Goal: Task Accomplishment & Management: Use online tool/utility

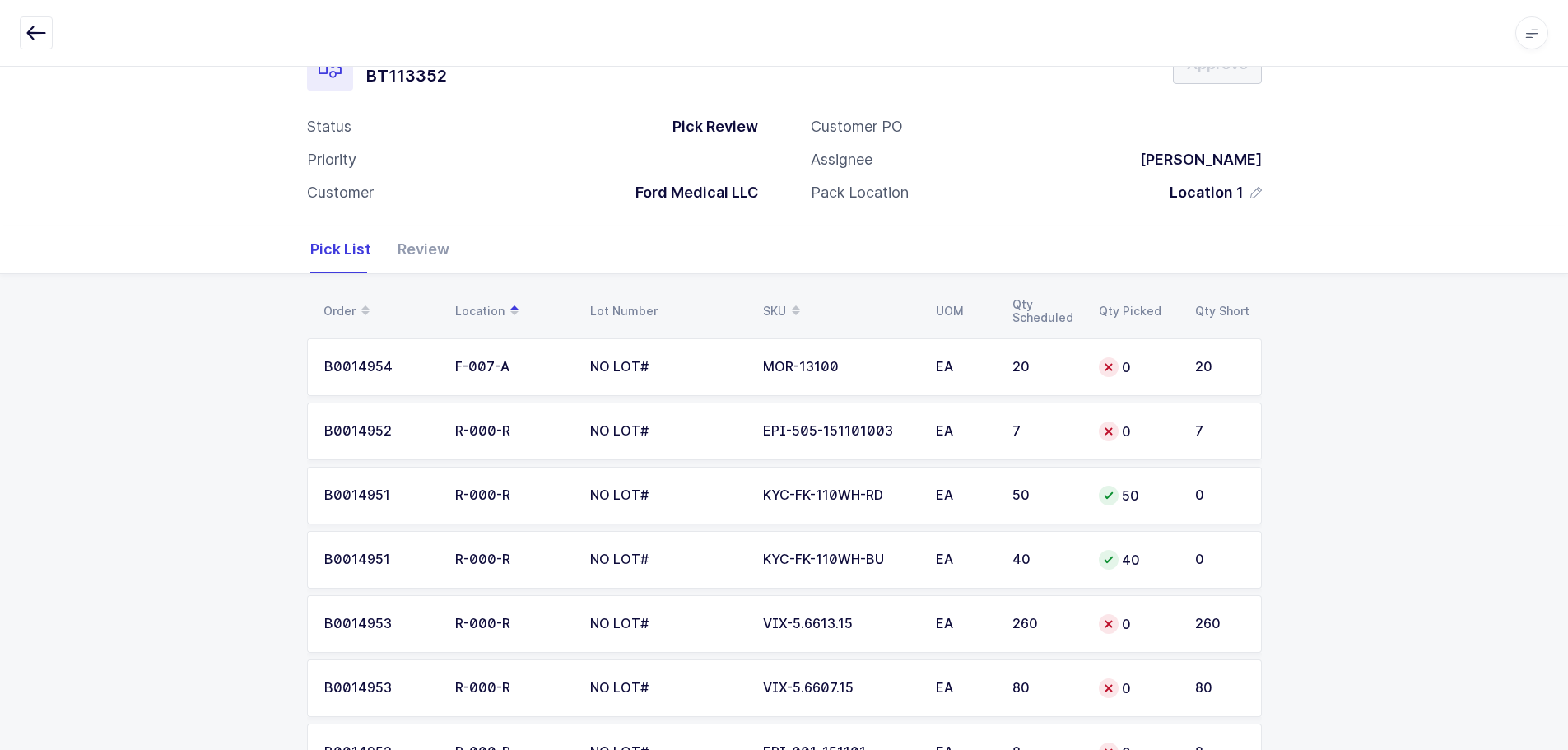
scroll to position [82, 0]
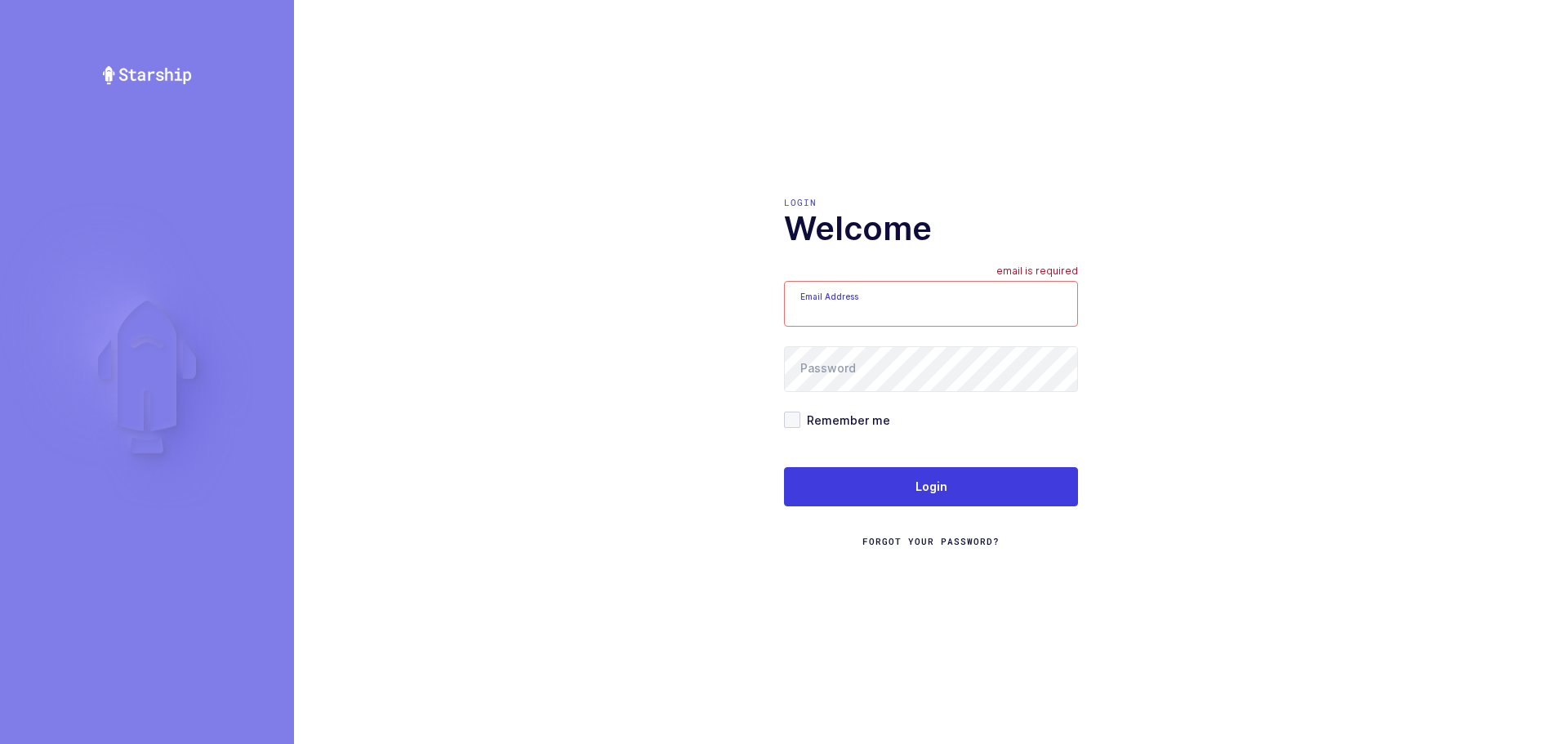
type input "[EMAIL_ADDRESS][DOMAIN_NAME]"
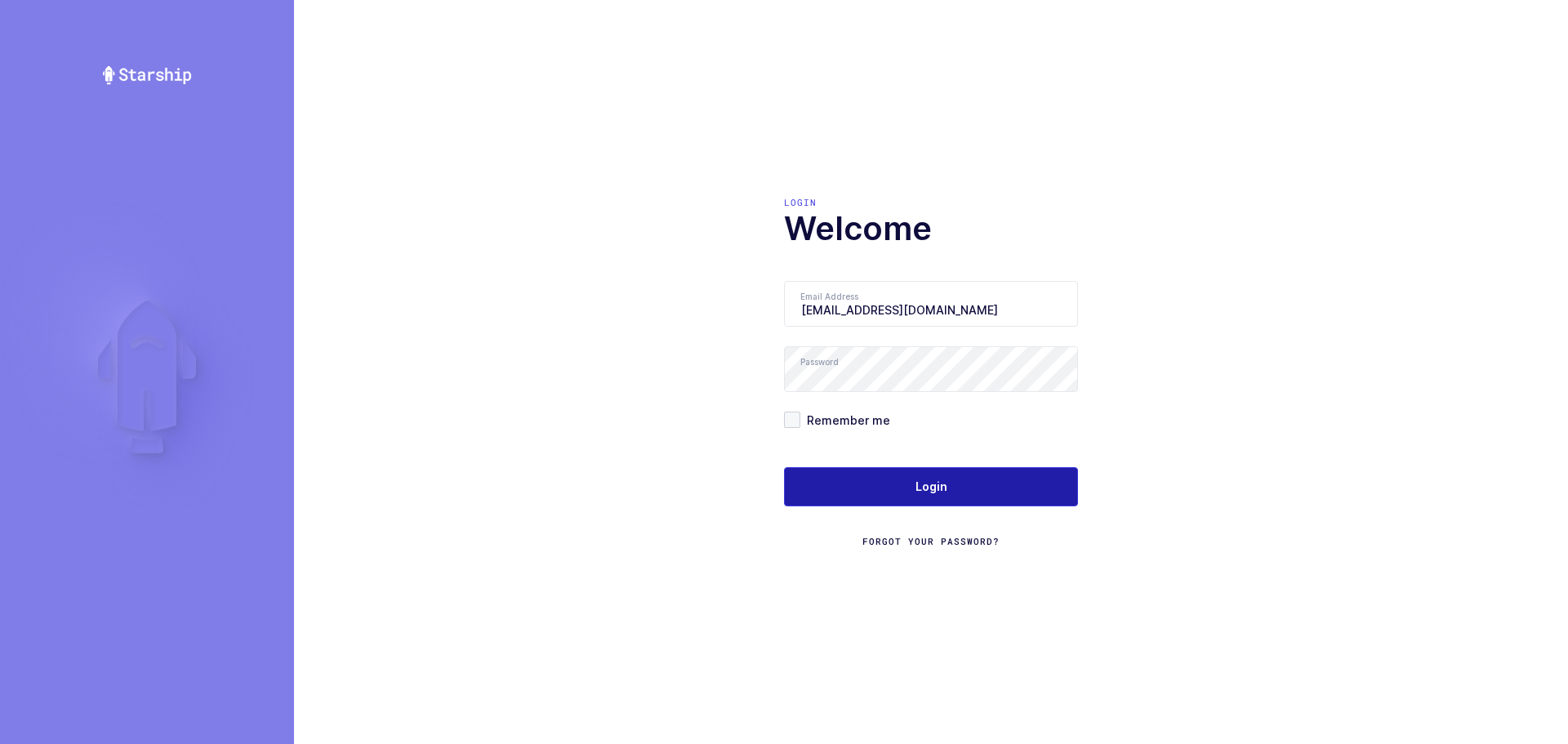
click at [854, 467] on button "Login" at bounding box center [931, 487] width 294 height 40
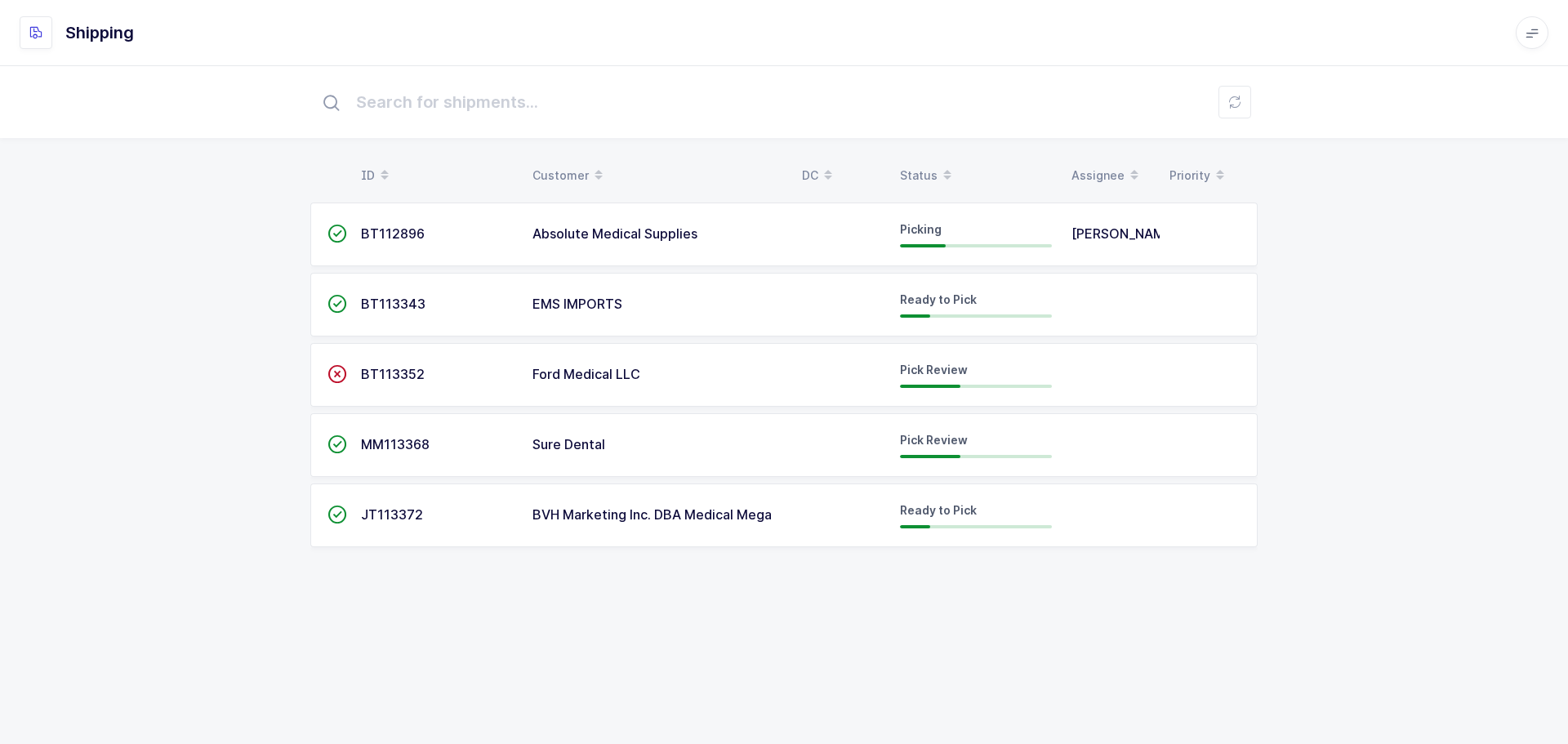
click at [914, 166] on div "Status" at bounding box center [976, 175] width 152 height 27
click at [385, 310] on span "MM113368" at bounding box center [395, 303] width 69 height 16
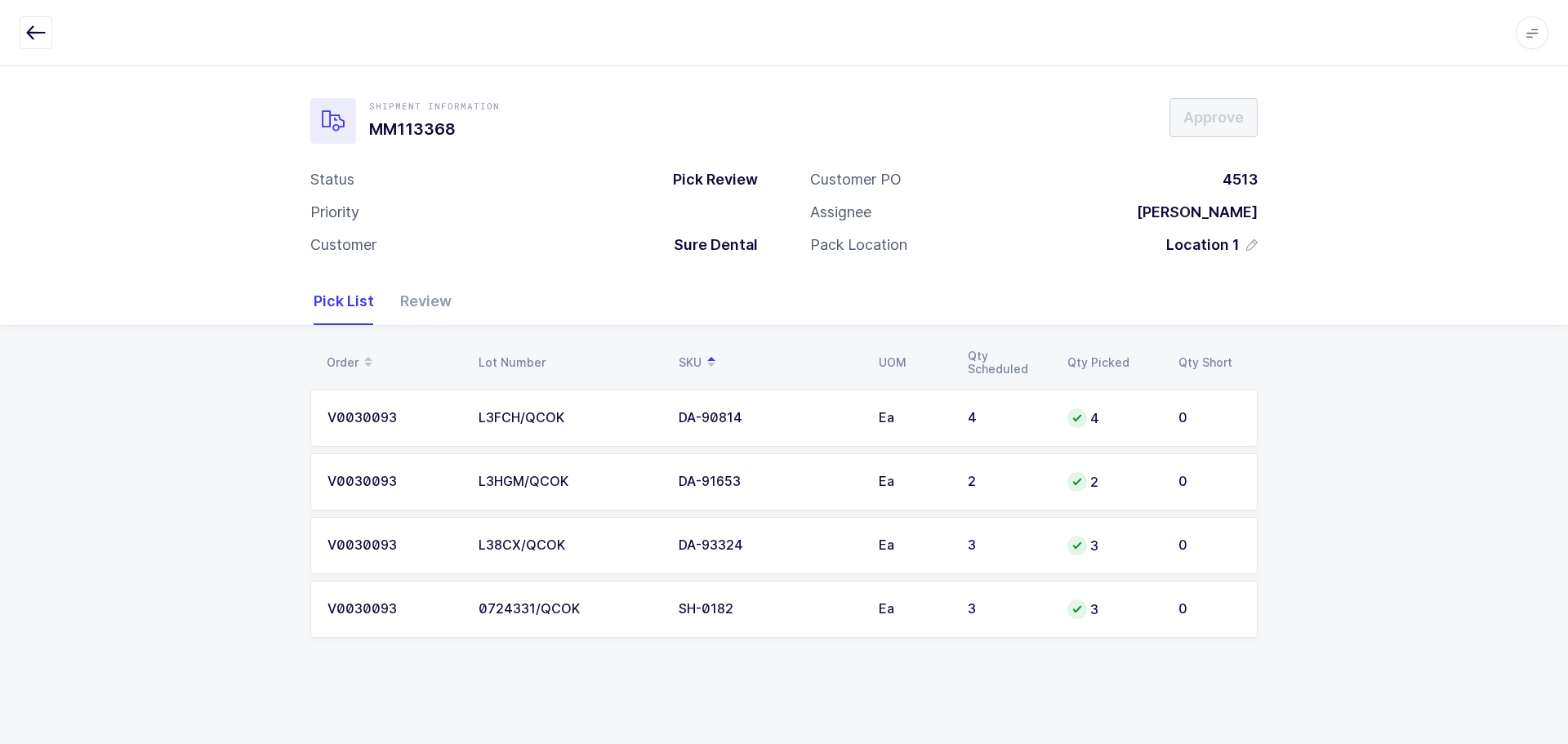
click at [47, 28] on button "button" at bounding box center [36, 33] width 33 height 33
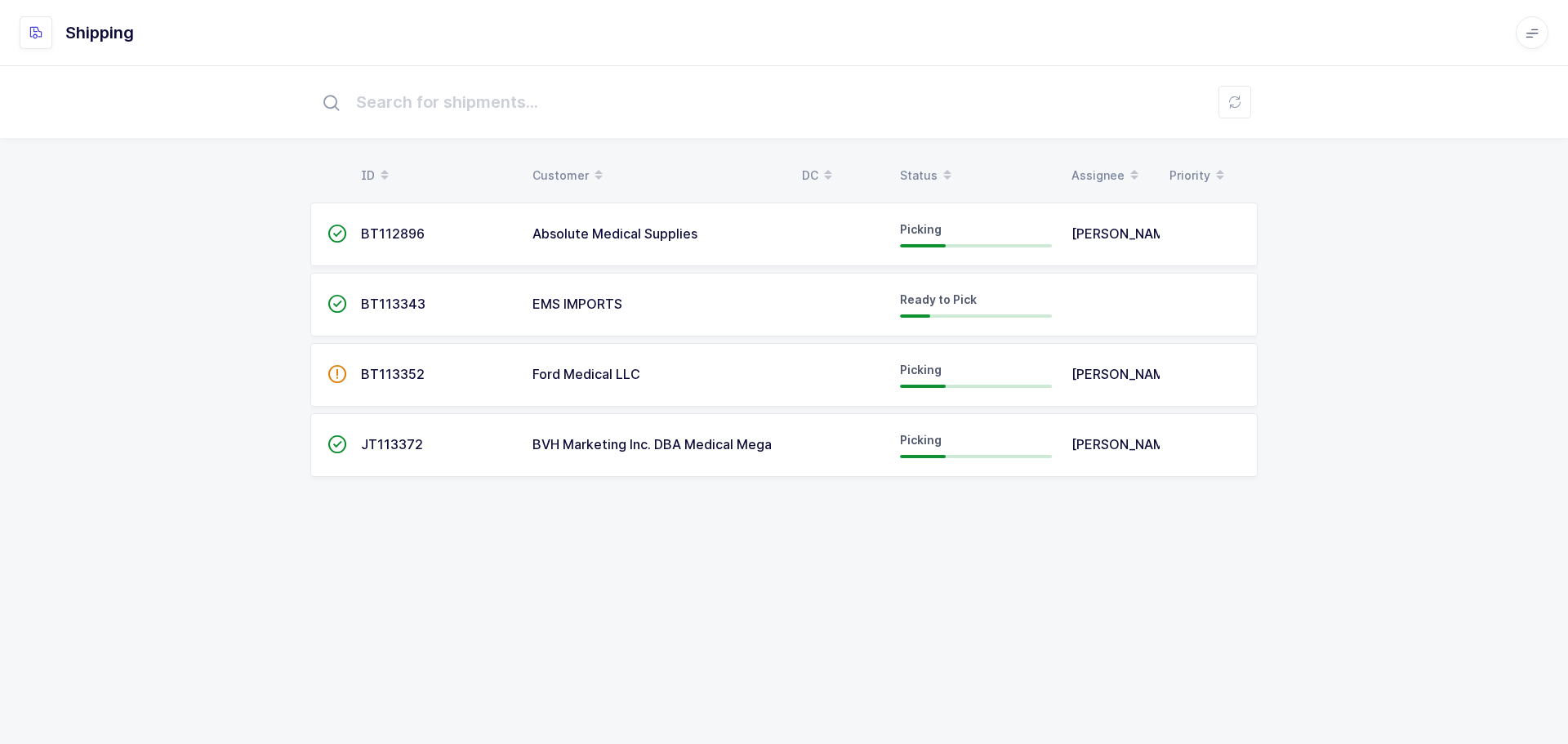
click at [925, 172] on div "Status" at bounding box center [976, 175] width 152 height 27
click at [924, 172] on div "Status" at bounding box center [976, 175] width 152 height 27
click at [944, 171] on icon at bounding box center [947, 170] width 9 height 9
click at [938, 165] on span at bounding box center [947, 175] width 20 height 27
click at [1376, 390] on div "ID Customer DC Status Assignee Priority  JT113372 BVH Marketing Inc. DBA Medic…" at bounding box center [784, 290] width 1568 height 450
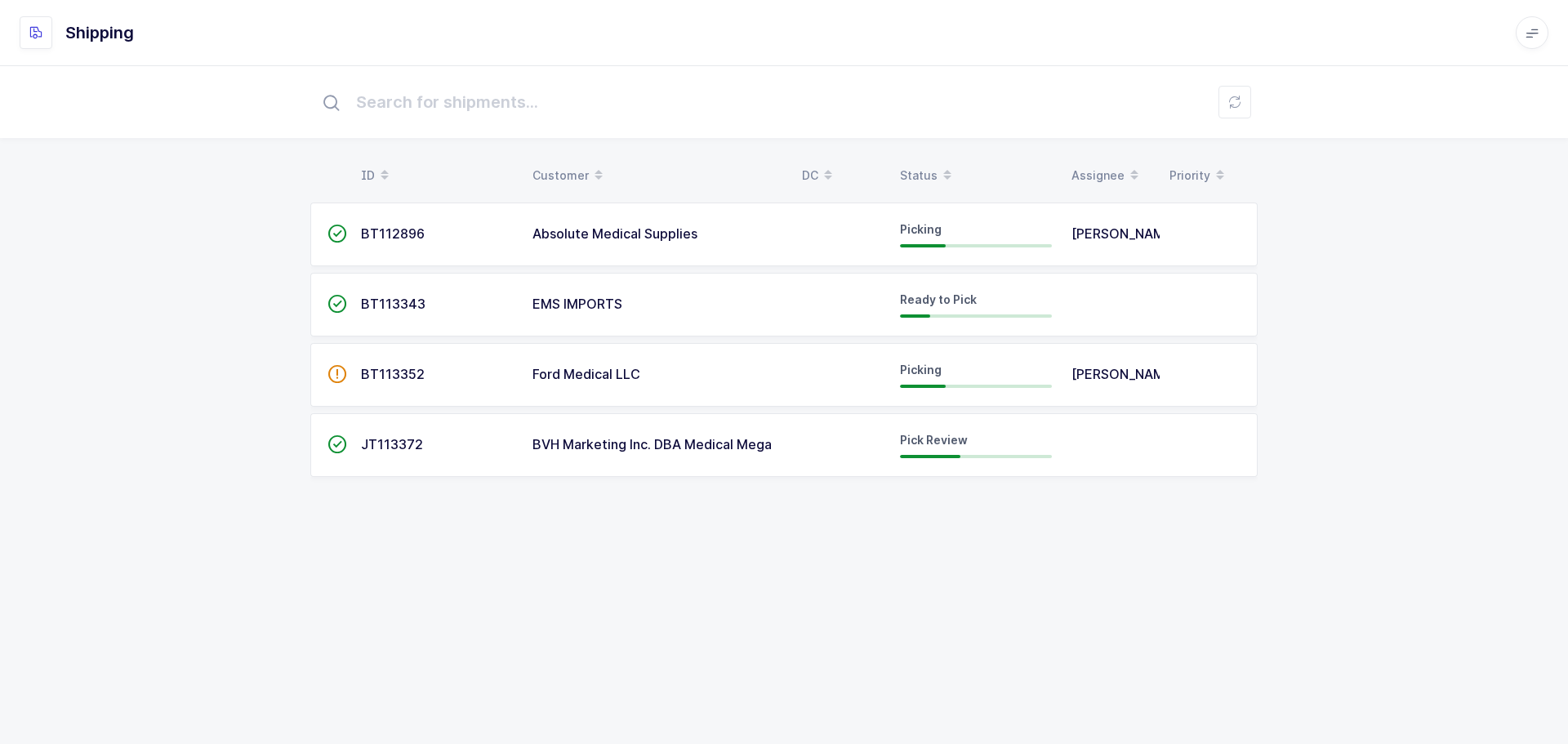
click at [928, 168] on div "Status" at bounding box center [976, 175] width 152 height 27
click at [917, 163] on div "Status" at bounding box center [976, 175] width 152 height 27
click at [528, 229] on td "BVH Marketing Inc. DBA Medical Mega" at bounding box center [658, 235] width 270 height 64
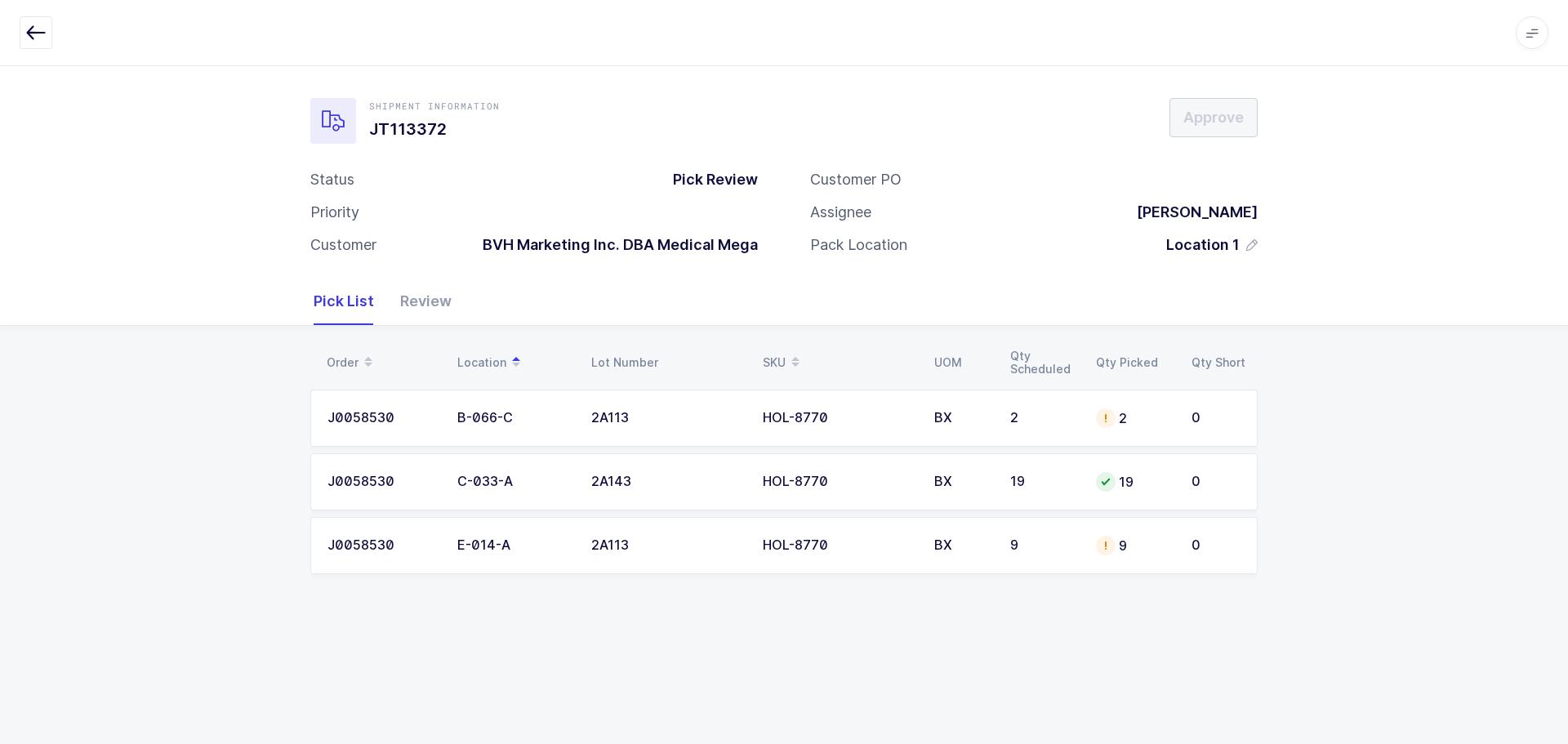
click at [1008, 549] on td "9" at bounding box center [1044, 545] width 86 height 58
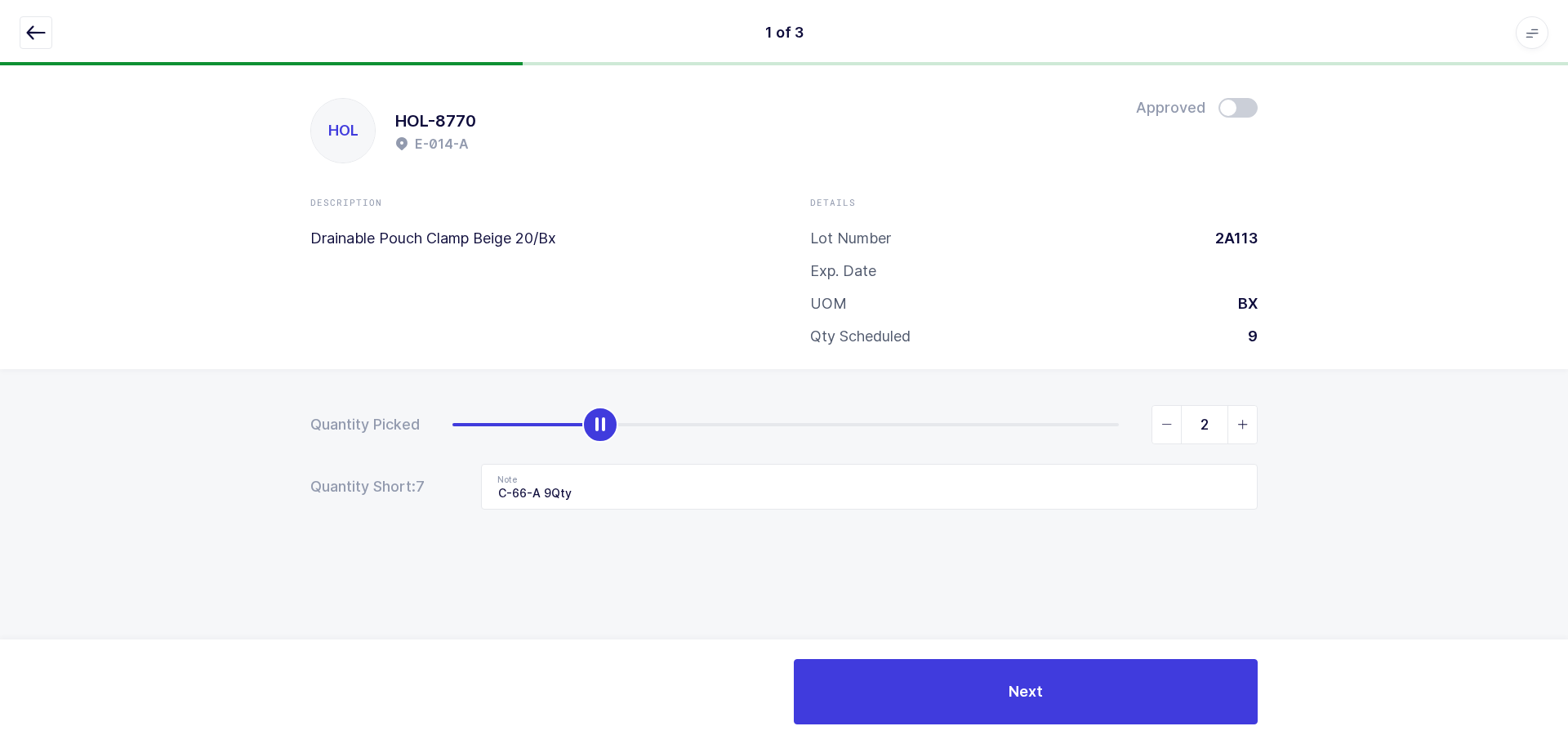
drag, startPoint x: 1114, startPoint y: 422, endPoint x: 573, endPoint y: 473, distance: 543.4
click at [600, 460] on form "Quantity Picked 2 Quantity Short: 7 Note C-66-A 9Qty" at bounding box center [784, 457] width 947 height 105
type input "0"
drag, startPoint x: 586, startPoint y: 423, endPoint x: 104, endPoint y: 431, distance: 482.1
click at [103, 432] on div "Quantity Picked 0 Quantity Short: 9 Note C-66-A 9Qty" at bounding box center [784, 514] width 1568 height 290
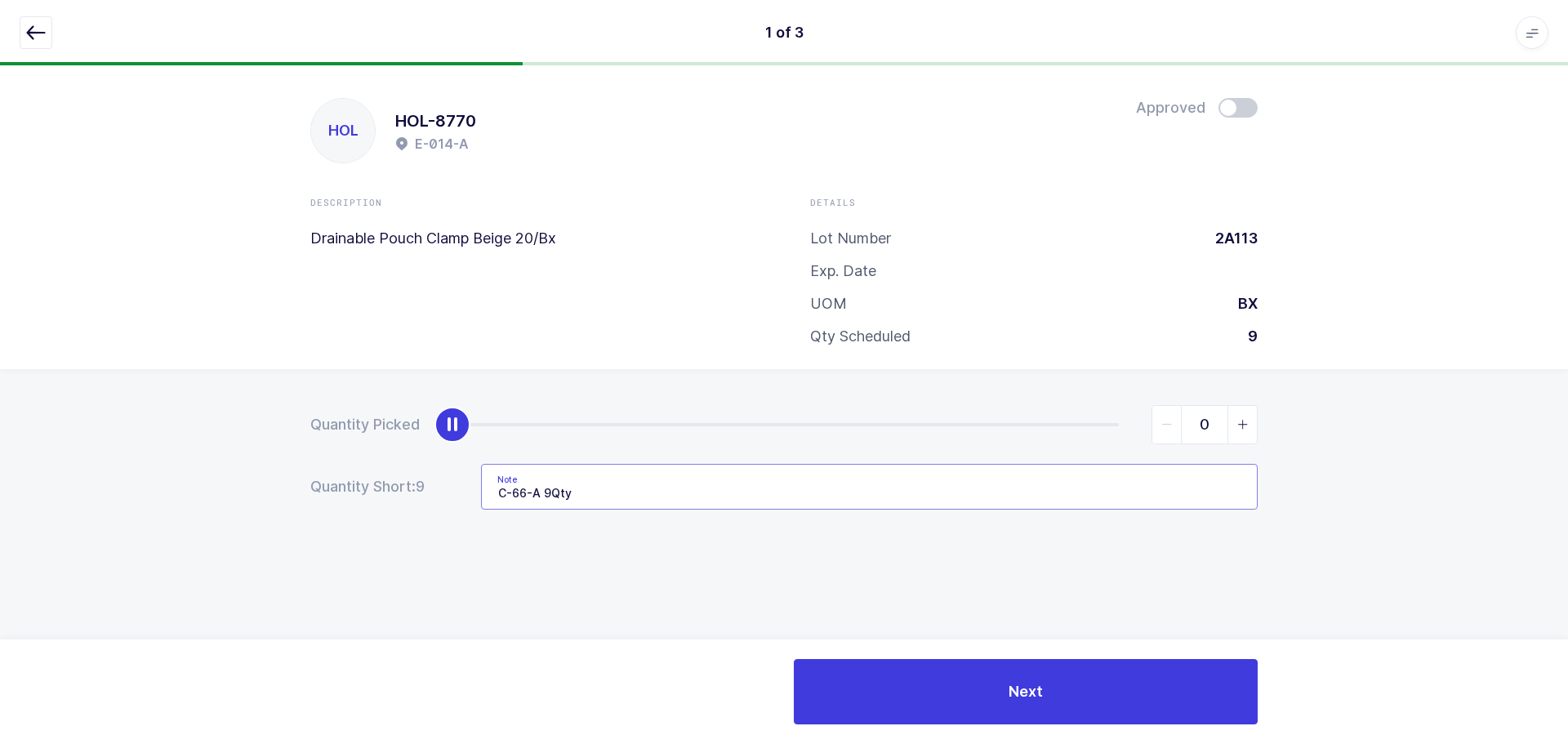
drag, startPoint x: 597, startPoint y: 489, endPoint x: 455, endPoint y: 496, distance: 142.2
click at [455, 496] on div "Quantity Short: 9 Note C-66-A 9Qty" at bounding box center [784, 486] width 947 height 46
drag, startPoint x: 32, startPoint y: 40, endPoint x: 135, endPoint y: 82, distance: 111.2
click at [32, 39] on icon "button" at bounding box center [35, 33] width 20 height 20
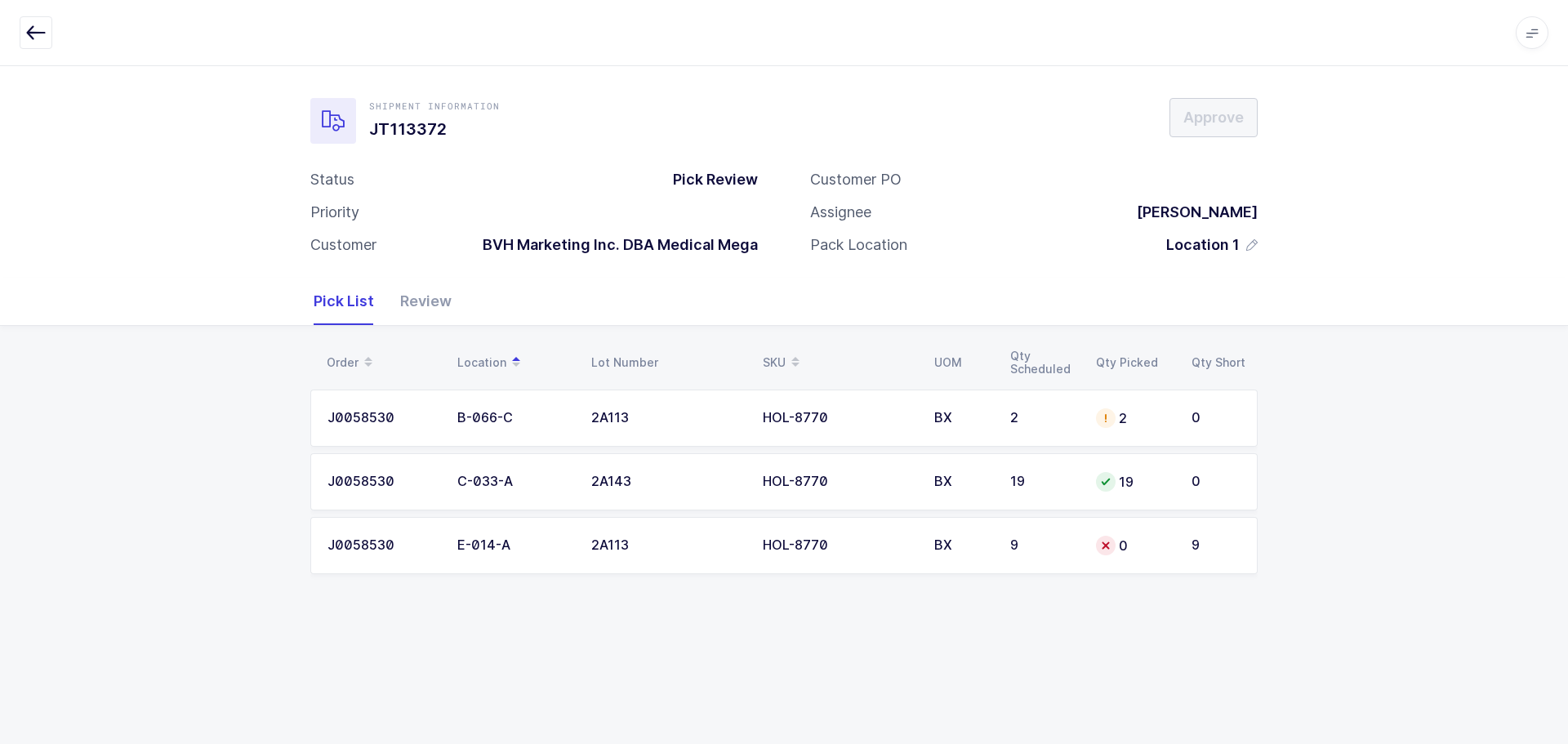
click at [1069, 416] on div "2" at bounding box center [1043, 418] width 66 height 15
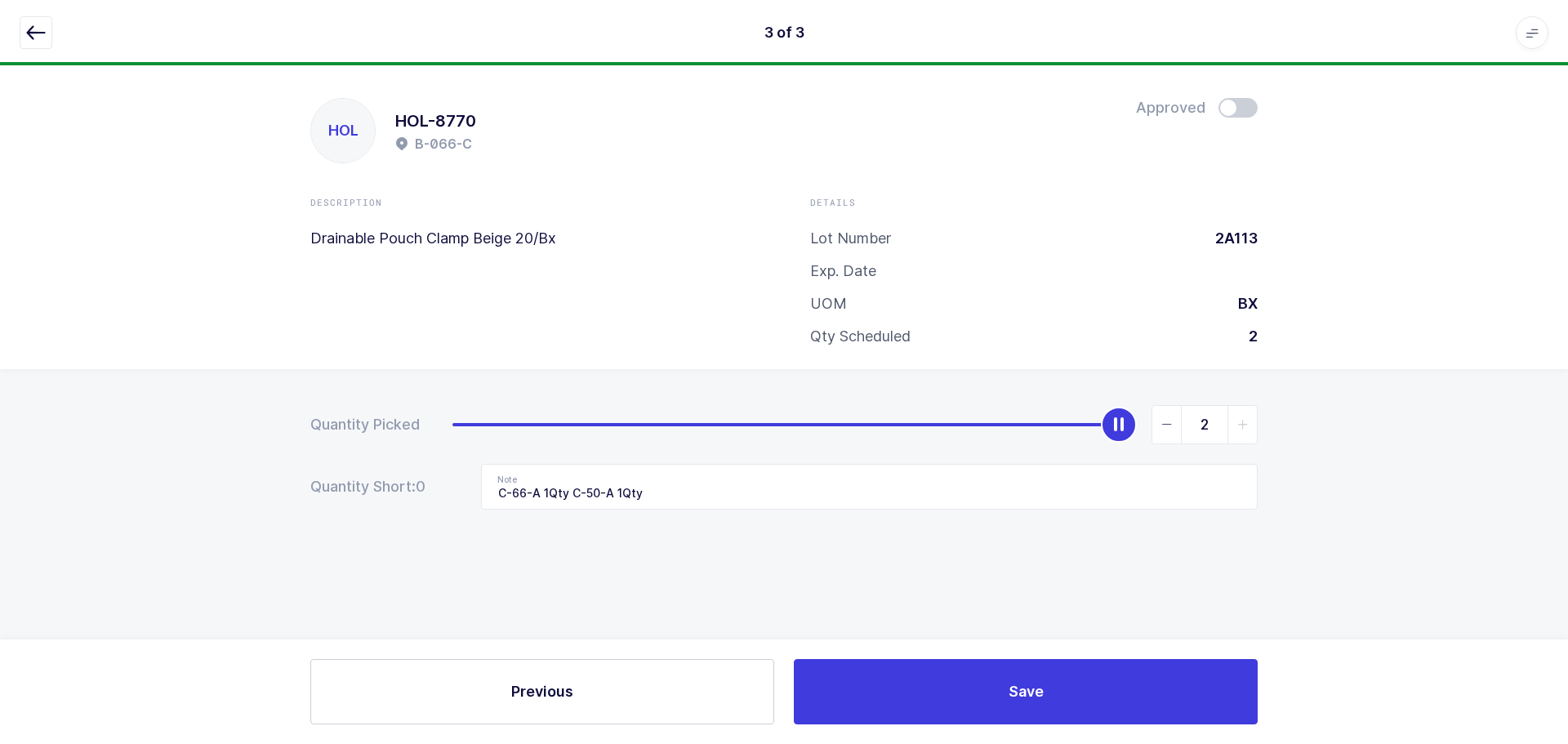
click at [1163, 422] on icon "slider between 0 and 2" at bounding box center [1167, 424] width 11 height 11
type input "1"
click at [1236, 106] on span at bounding box center [1239, 107] width 40 height 20
click at [24, 27] on button "button" at bounding box center [36, 33] width 33 height 33
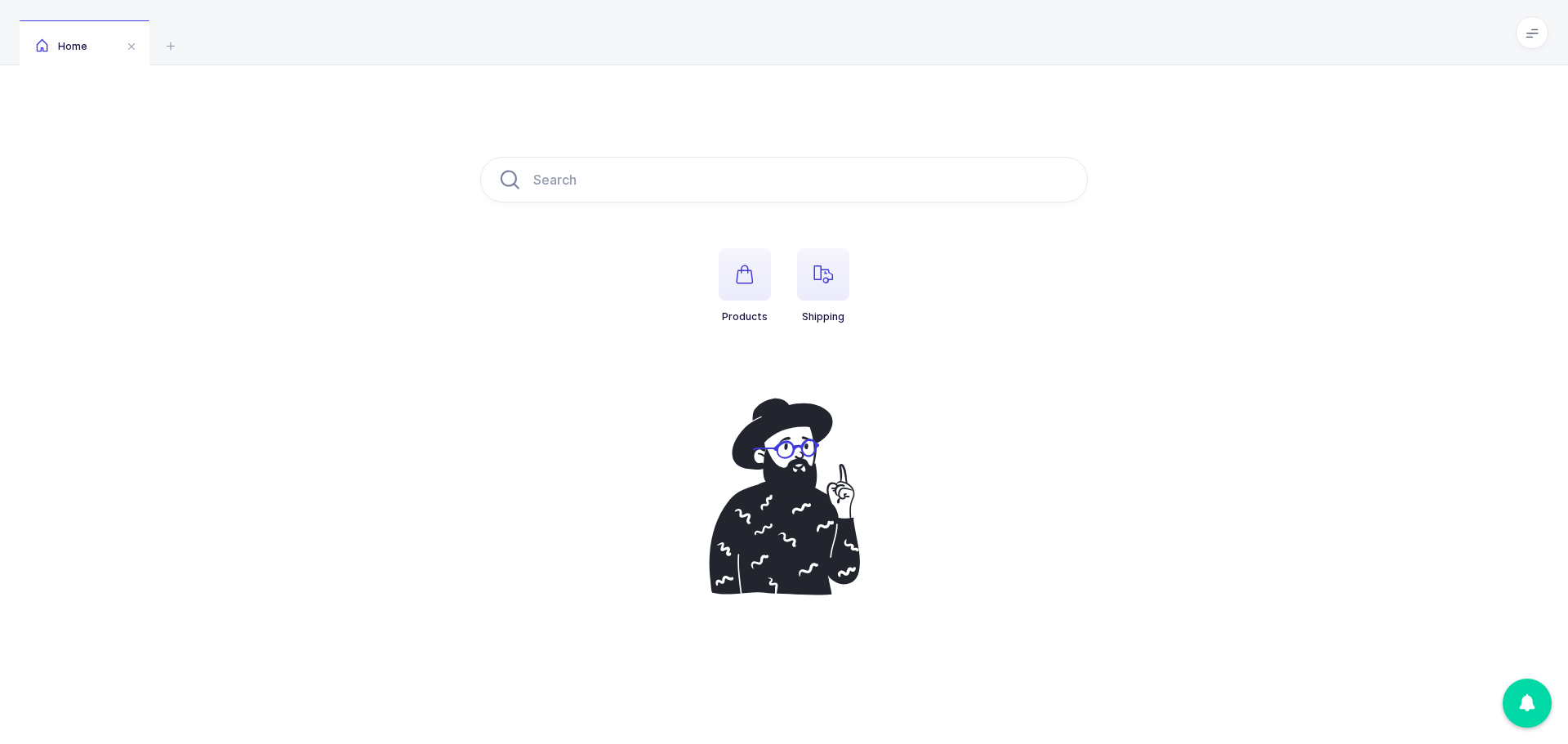
click at [826, 287] on span "button" at bounding box center [823, 274] width 52 height 52
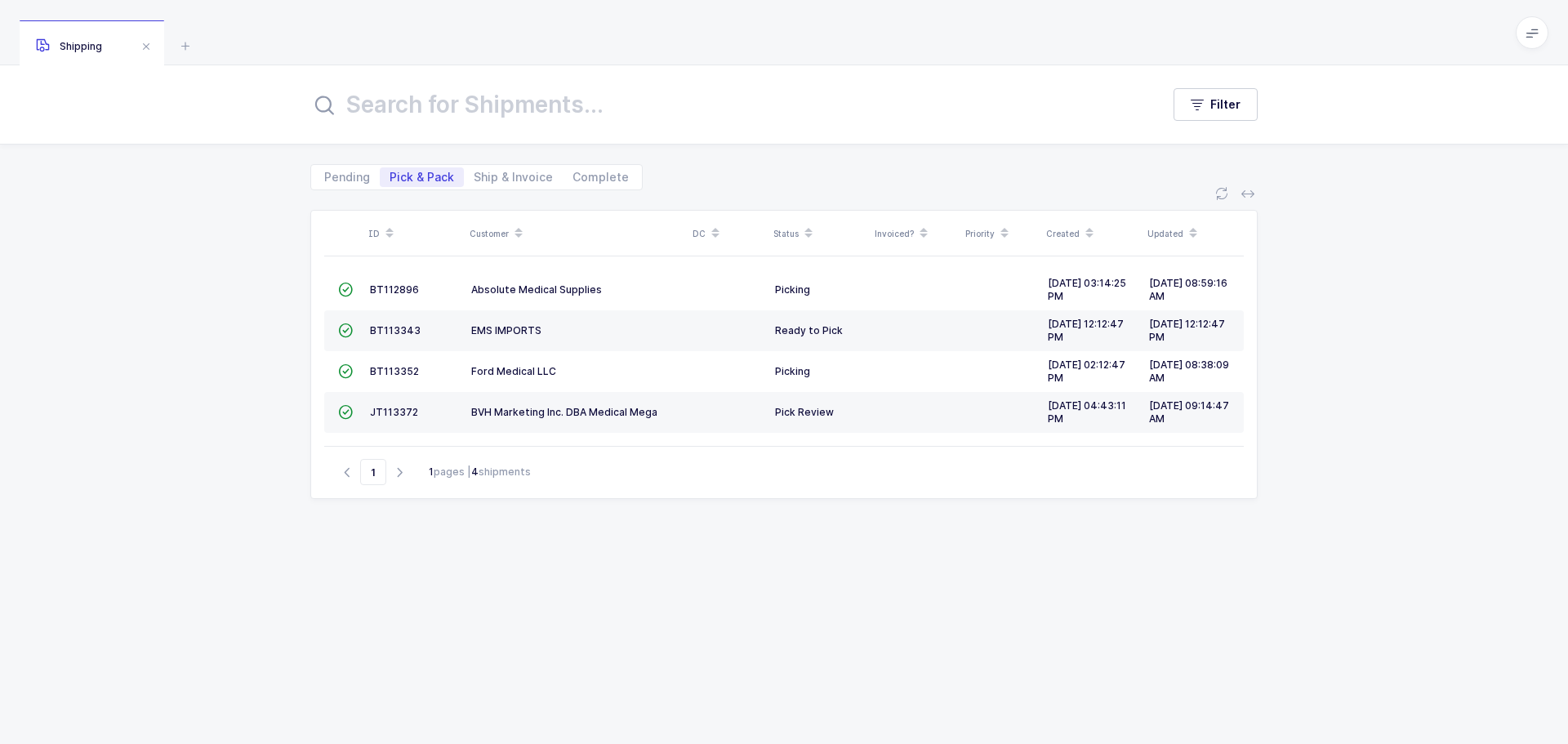
click at [499, 414] on span "BVH Marketing Inc. DBA Medical Mega" at bounding box center [564, 412] width 187 height 12
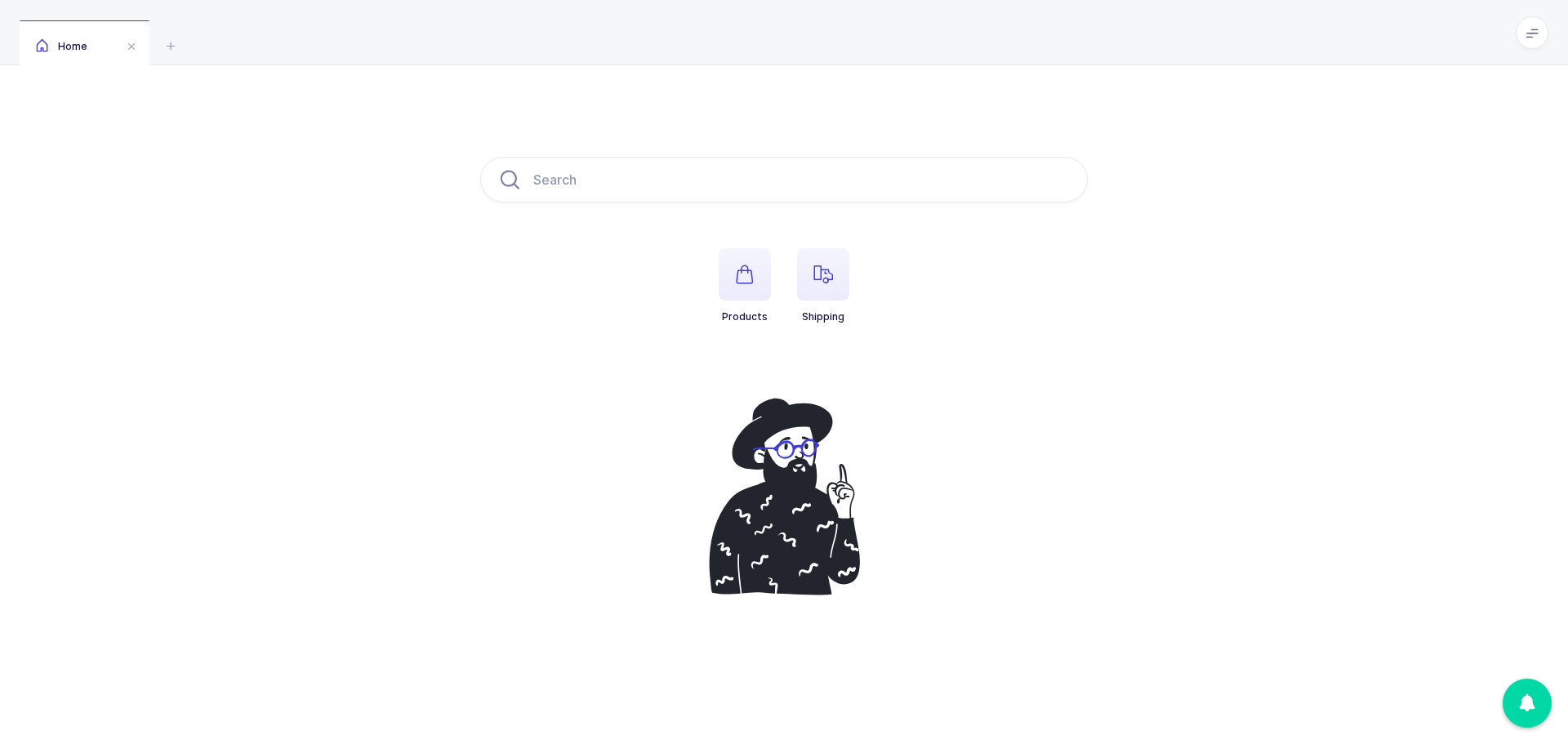
click at [815, 270] on icon "button" at bounding box center [823, 274] width 20 height 20
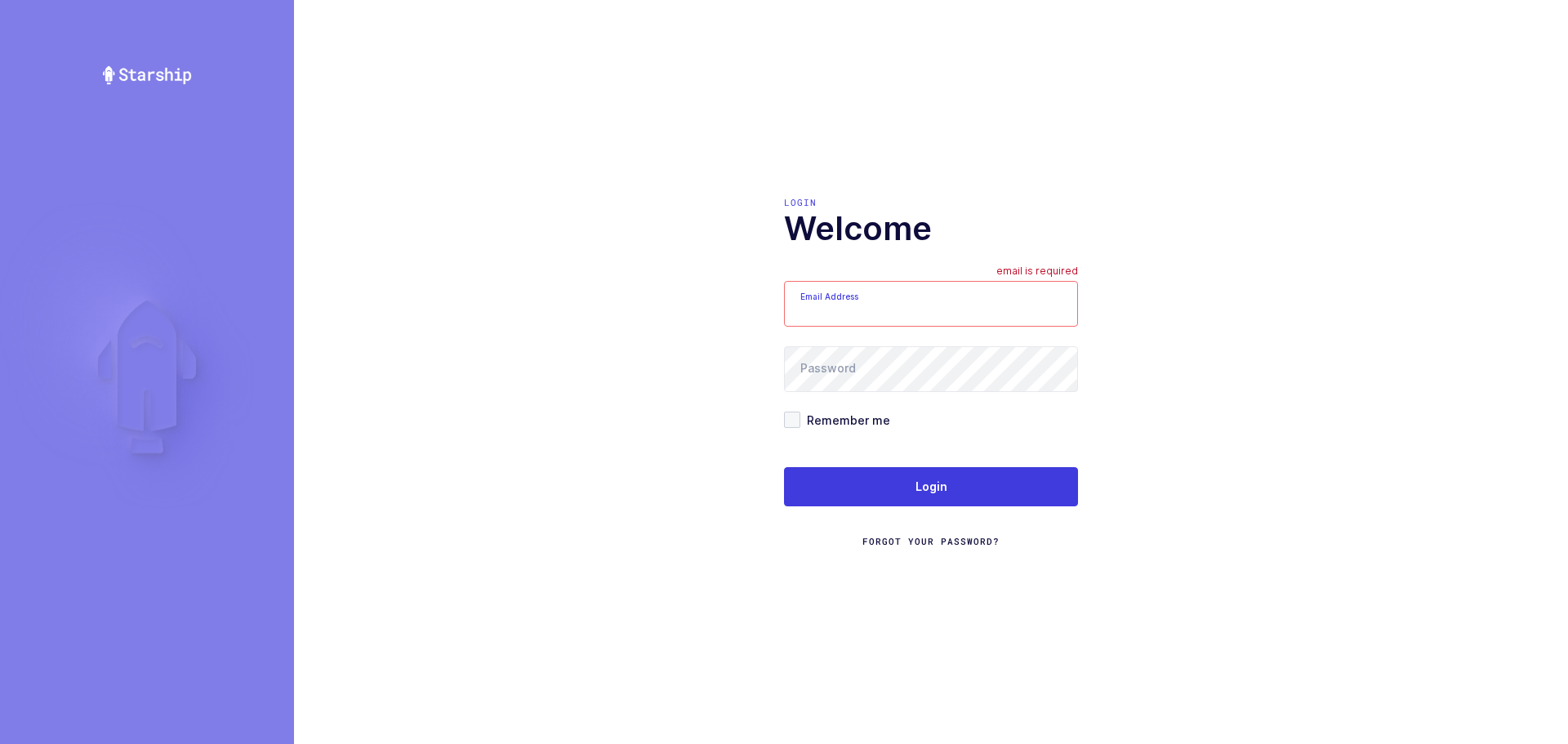
type input "mundo@janustrade.com"
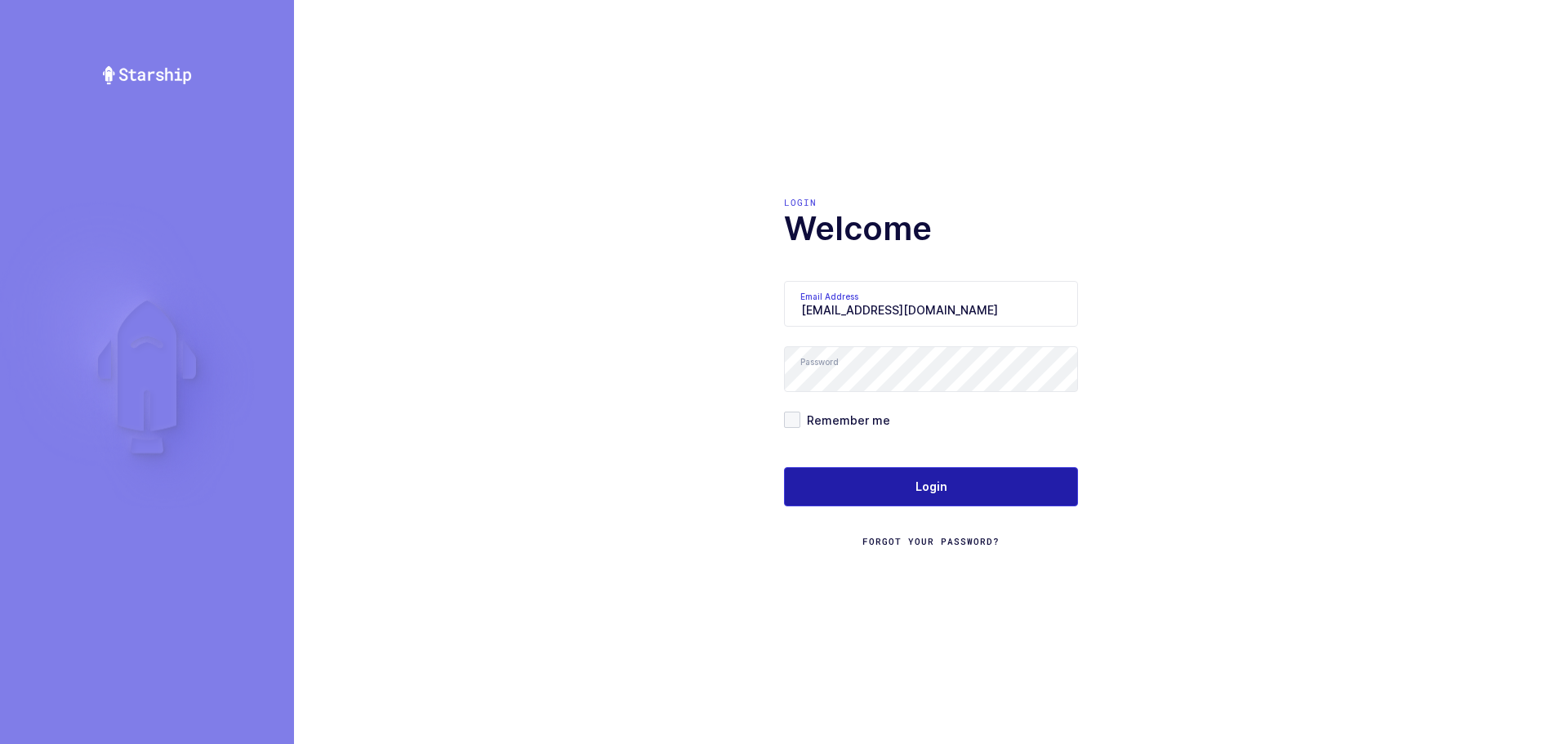
click at [901, 473] on button "Login" at bounding box center [931, 487] width 294 height 40
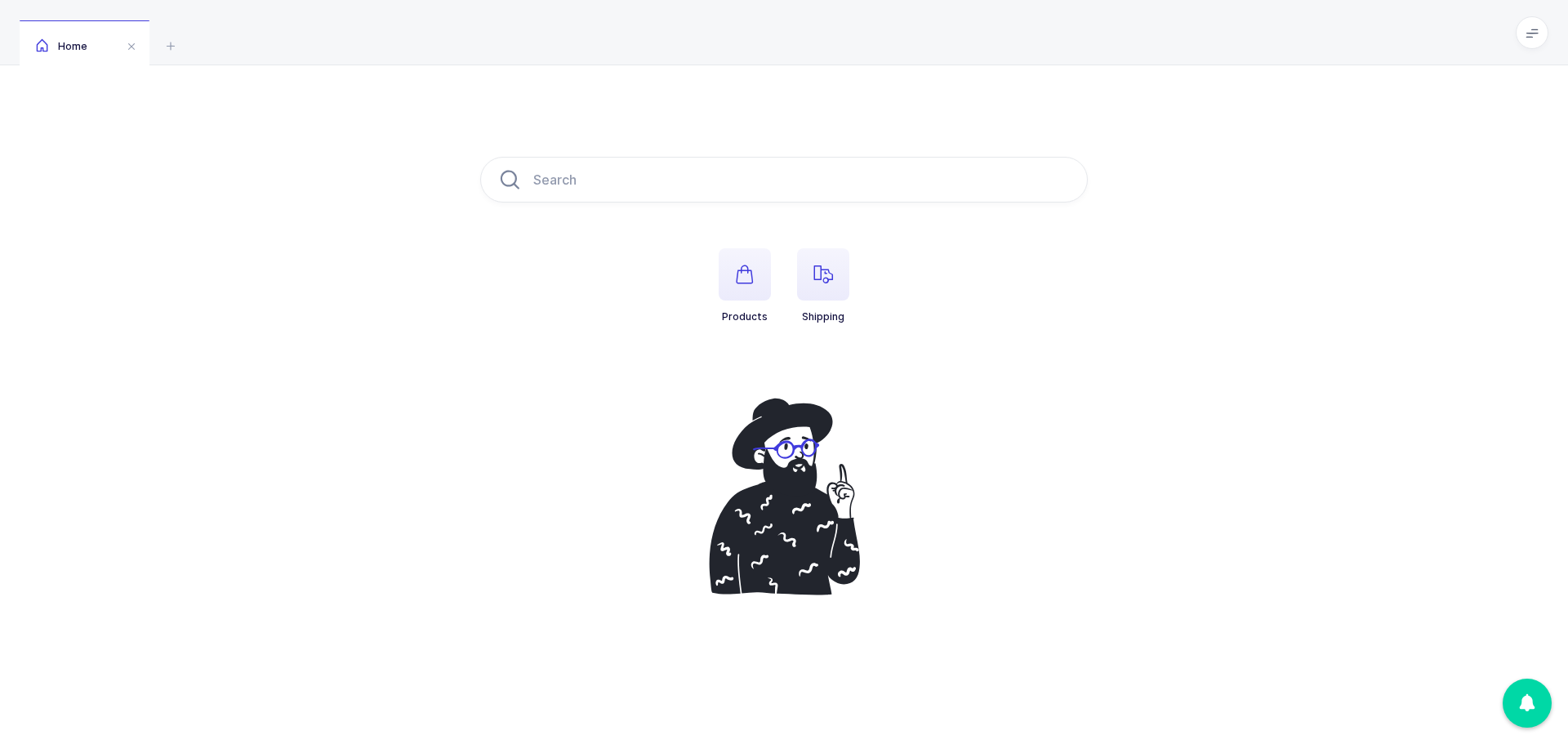
click at [815, 266] on icon "button" at bounding box center [823, 274] width 20 height 20
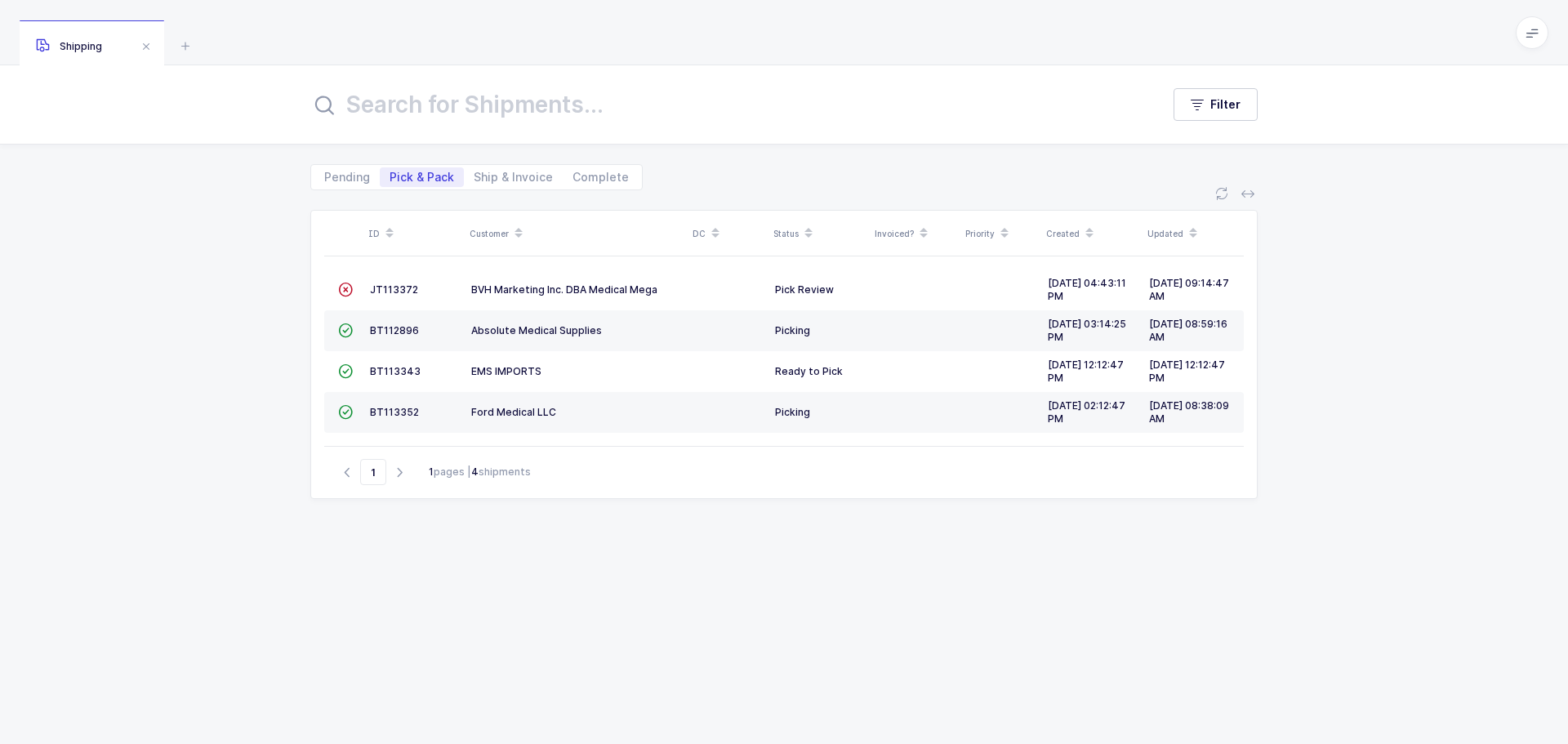
click at [390, 292] on span "JT113372" at bounding box center [394, 290] width 48 height 12
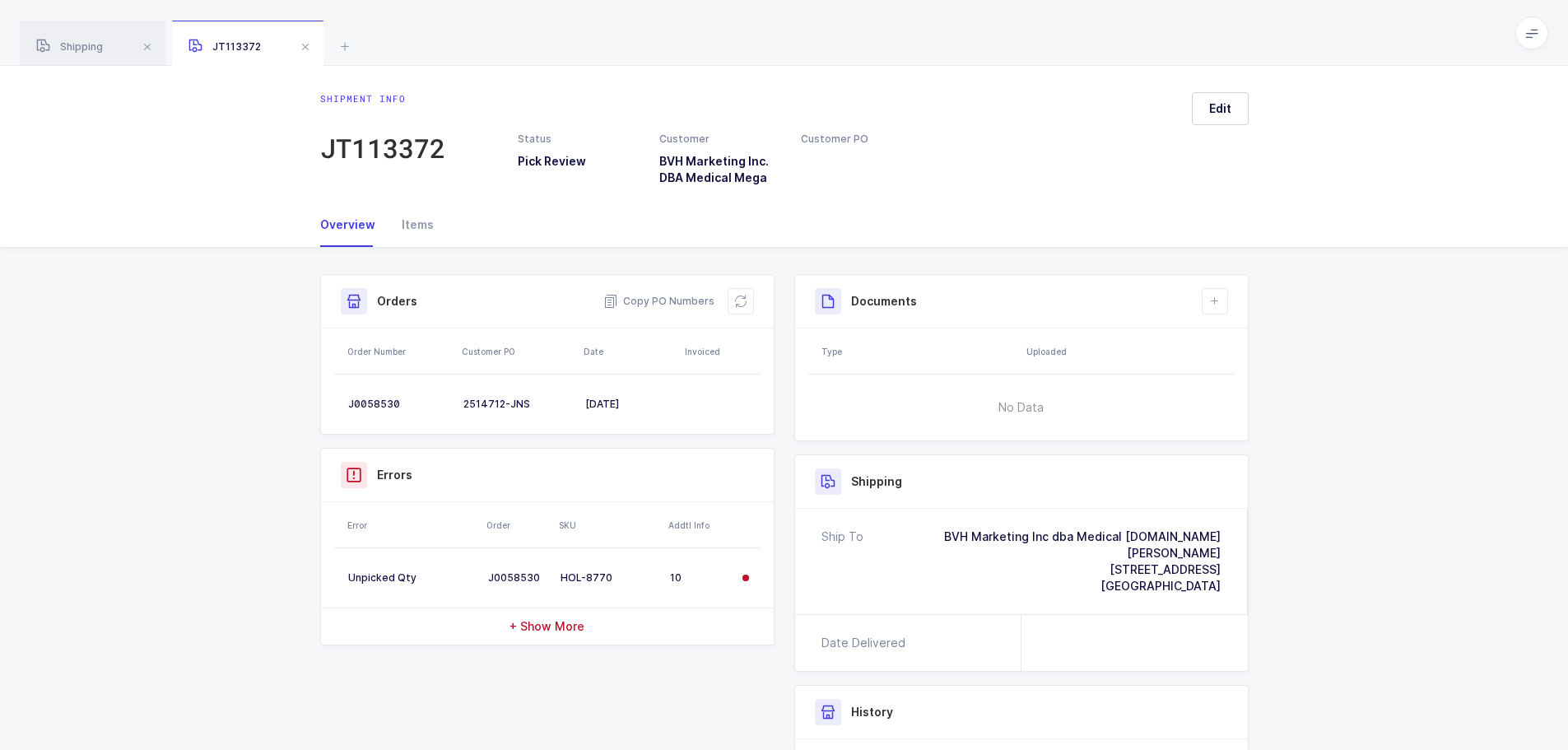
click at [746, 296] on icon at bounding box center [741, 301] width 13 height 13
click at [745, 301] on icon at bounding box center [741, 301] width 13 height 13
click at [107, 283] on div "Shipment Info Shipment Number JT113372 Status Pick Review Customer BVH Marketin…" at bounding box center [784, 605] width 1568 height 716
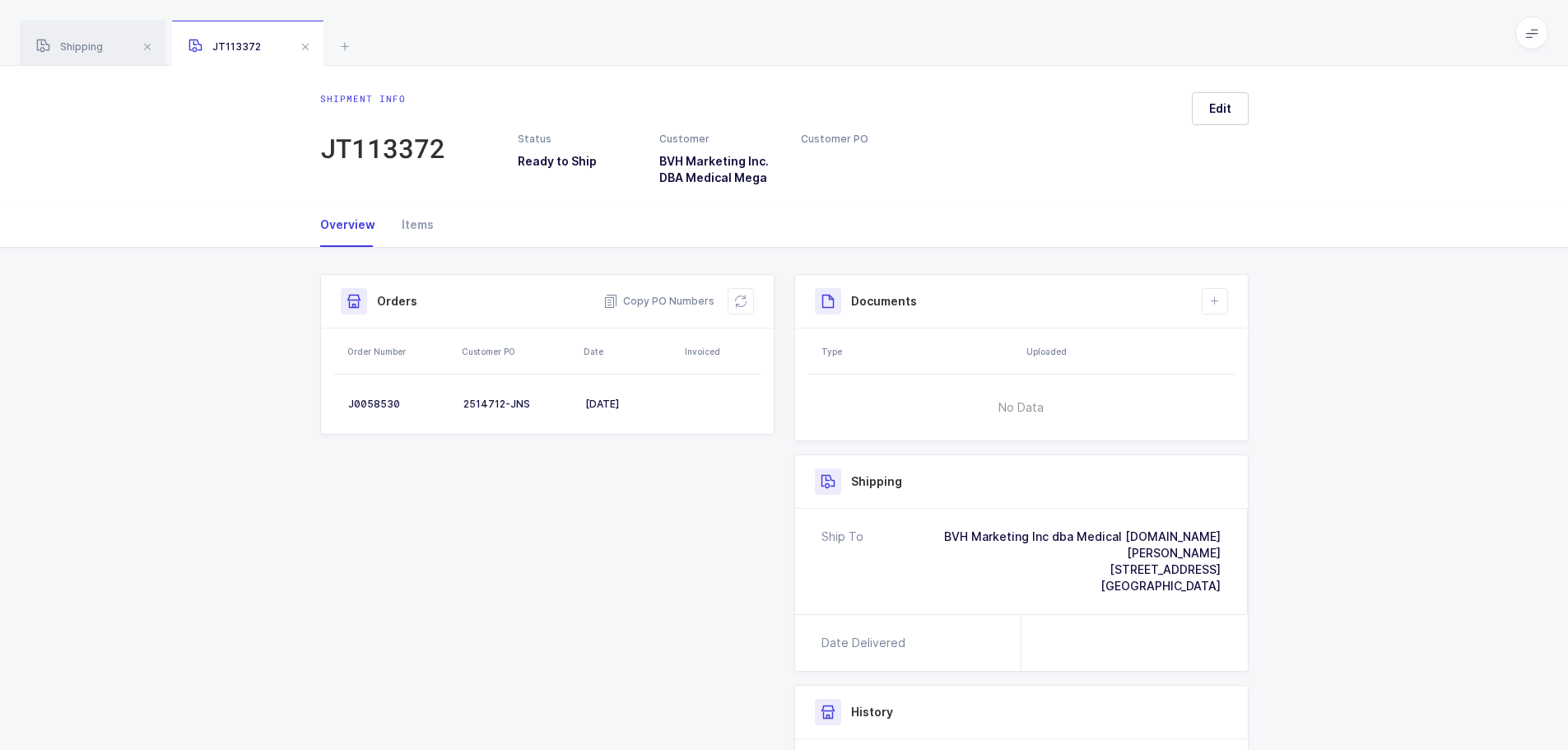
drag, startPoint x: 1294, startPoint y: 320, endPoint x: 1294, endPoint y: 333, distance: 13.0
click at [1294, 333] on div "Shipment Info Shipment Number JT113372 Status Ready to Ship Customer BVH Market…" at bounding box center [784, 605] width 1568 height 716
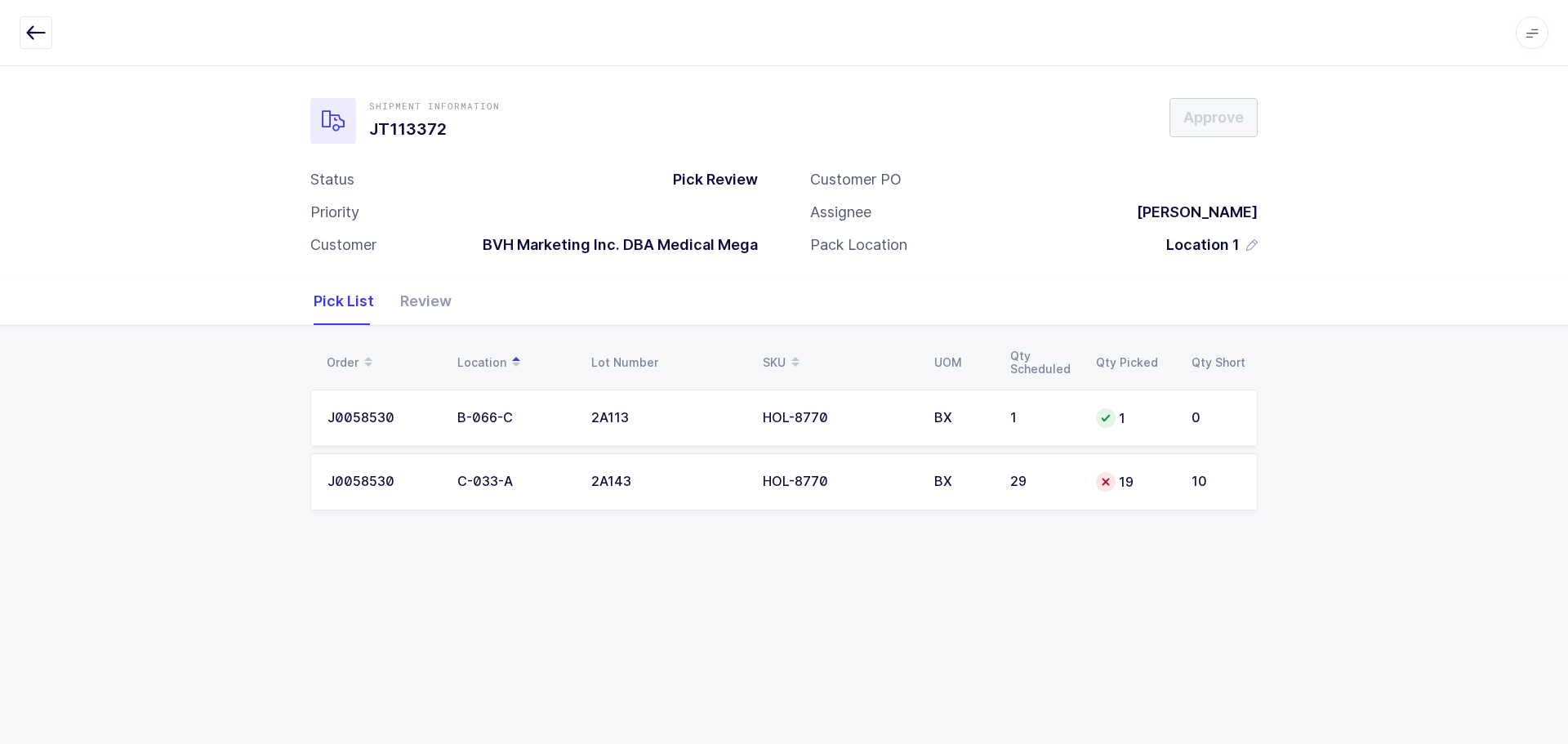
click at [1092, 467] on td "19" at bounding box center [1134, 481] width 95 height 58
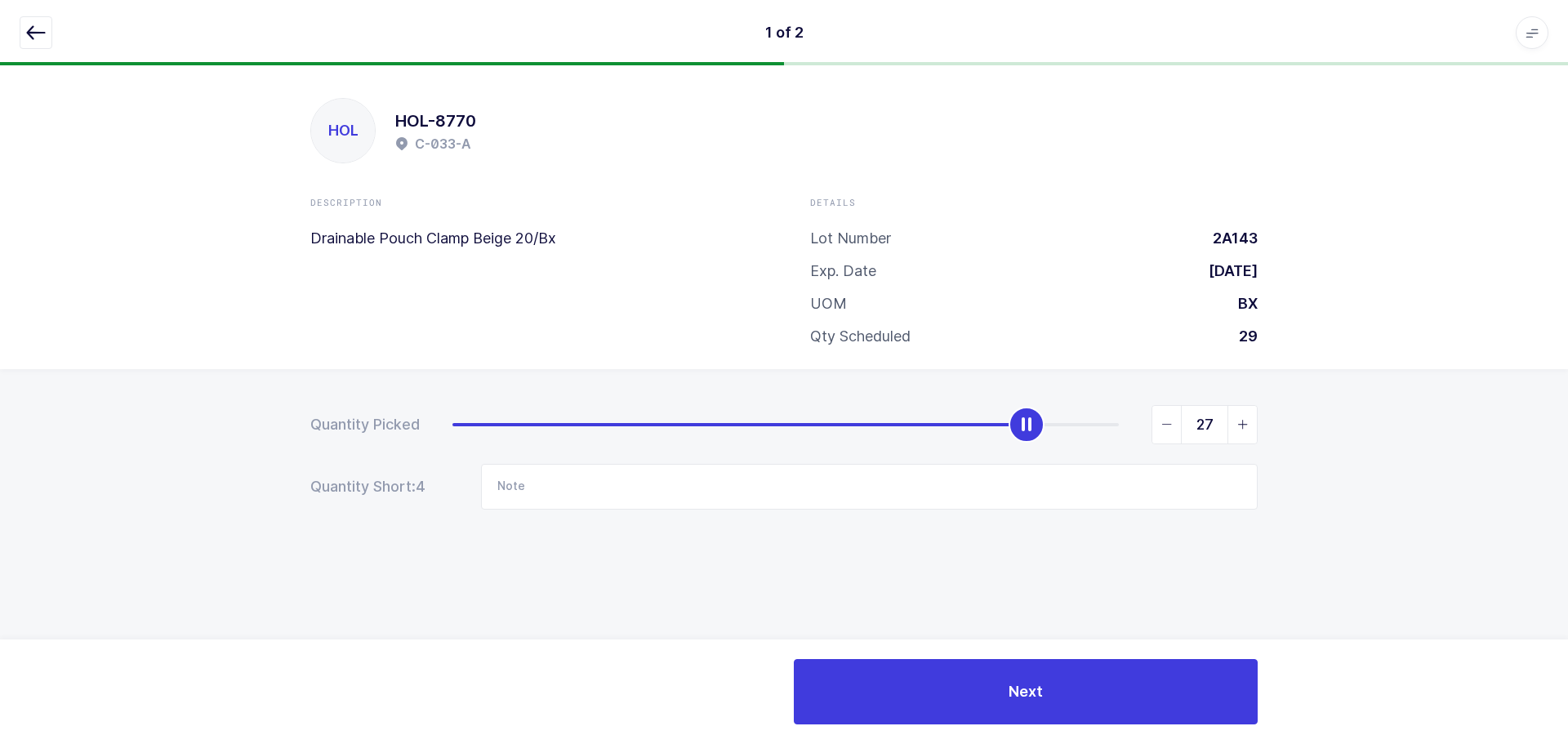
type input "29"
drag, startPoint x: 892, startPoint y: 426, endPoint x: 1360, endPoint y: 432, distance: 468.0
click at [1360, 432] on div "Quantity Picked 29 Quantity Short: 4 Note" at bounding box center [784, 514] width 1568 height 290
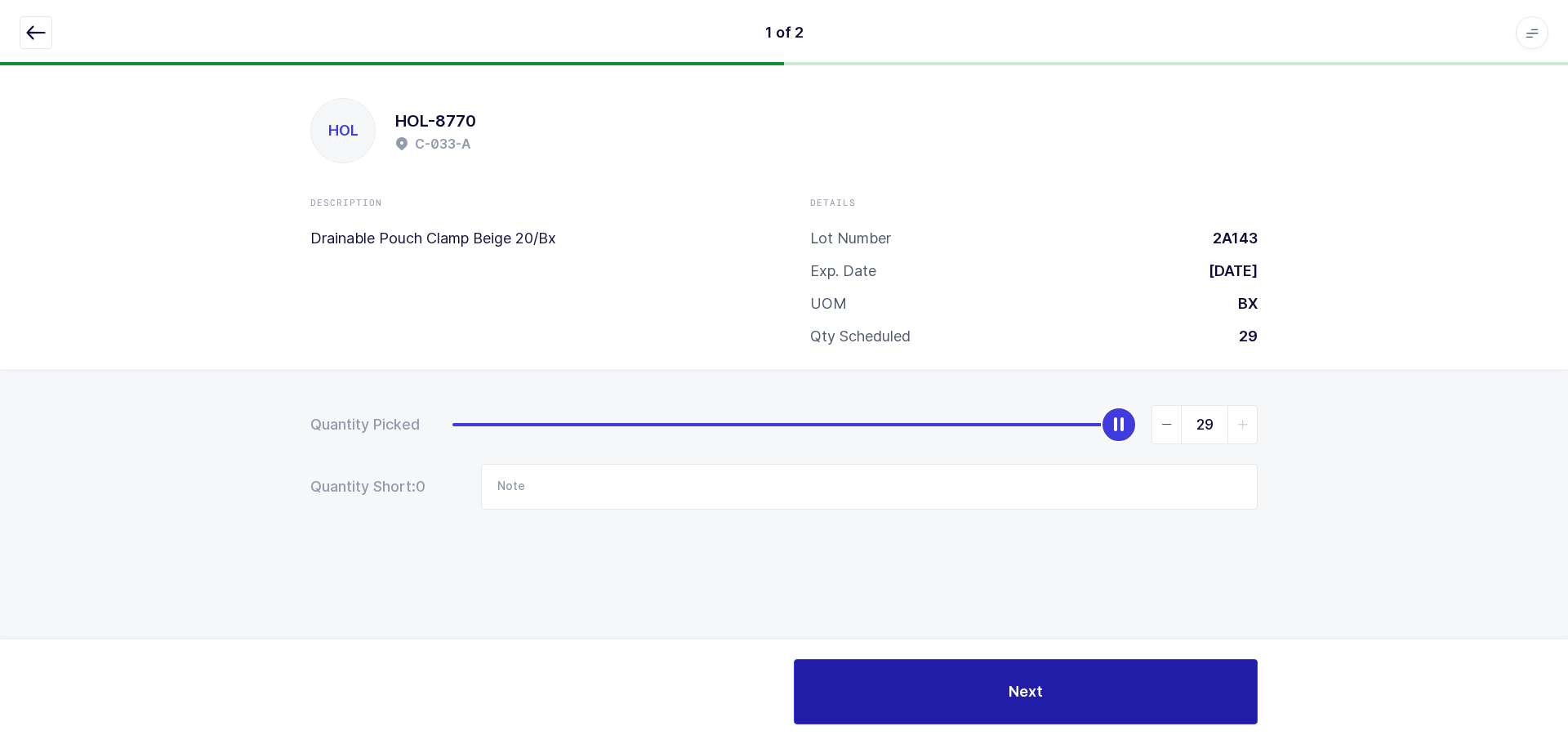
click at [958, 701] on button "Next" at bounding box center [1026, 692] width 464 height 65
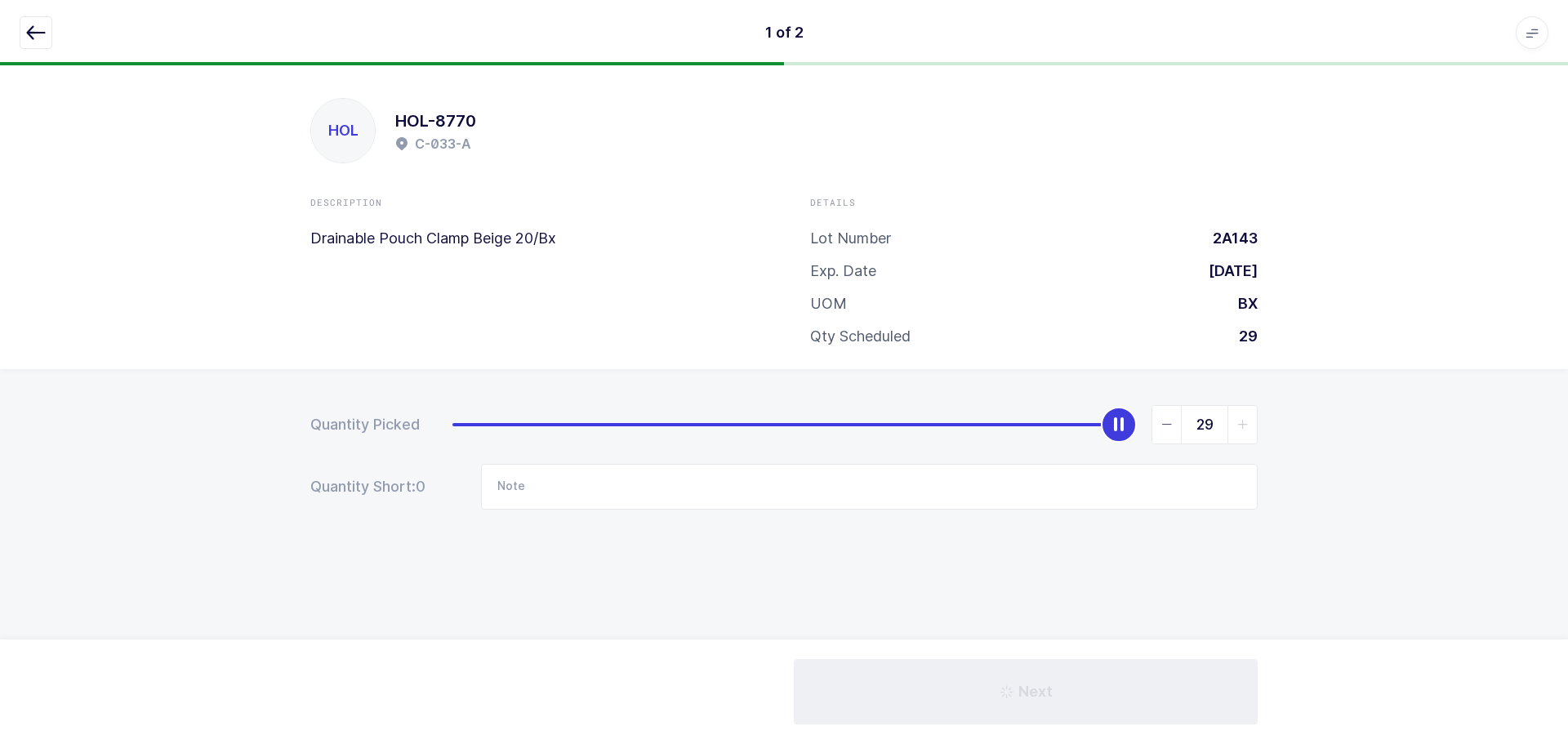
type input "C-66-A 1Qty C-50-A 1Qty"
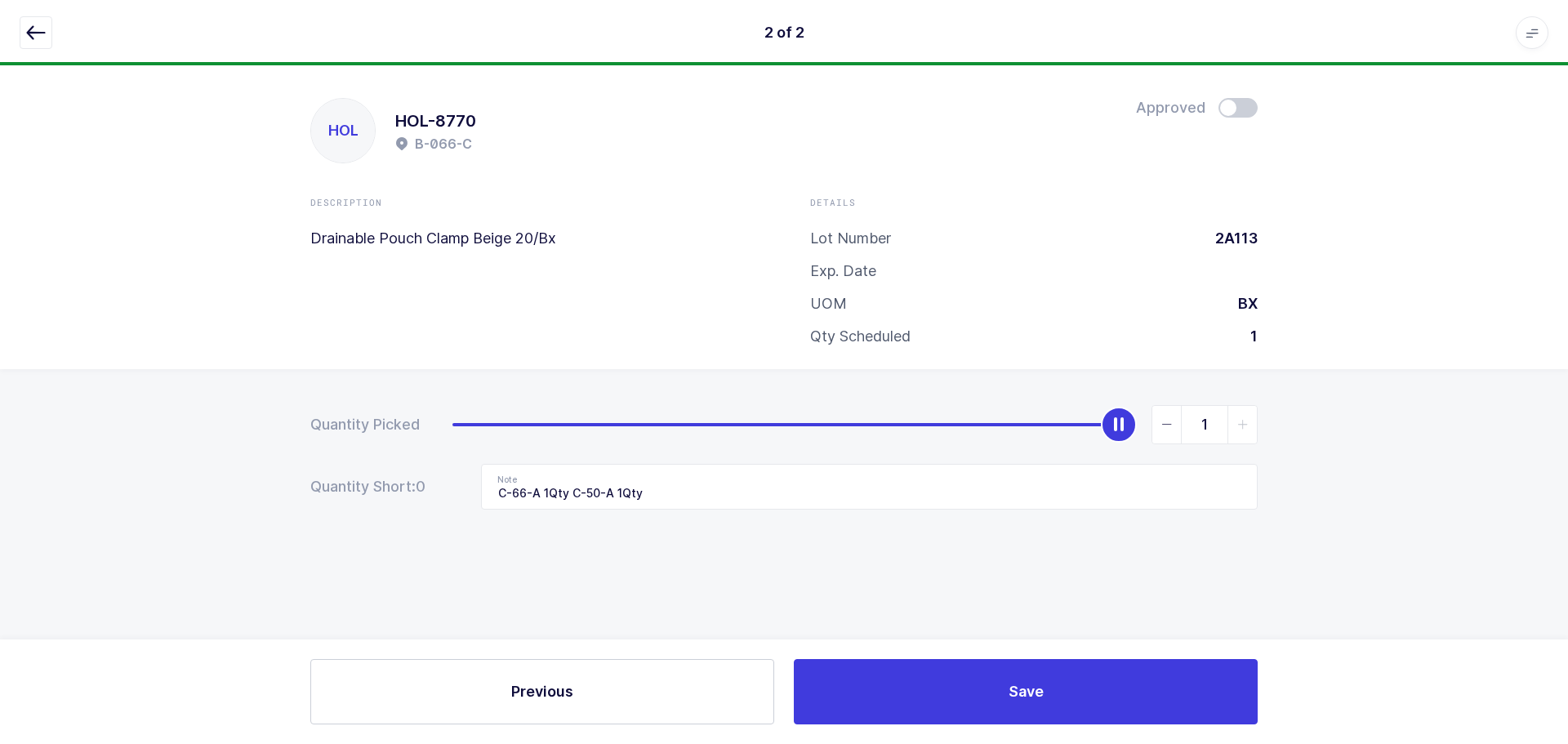
click at [1222, 110] on span at bounding box center [1239, 107] width 40 height 20
click at [41, 27] on icon "button" at bounding box center [35, 33] width 20 height 20
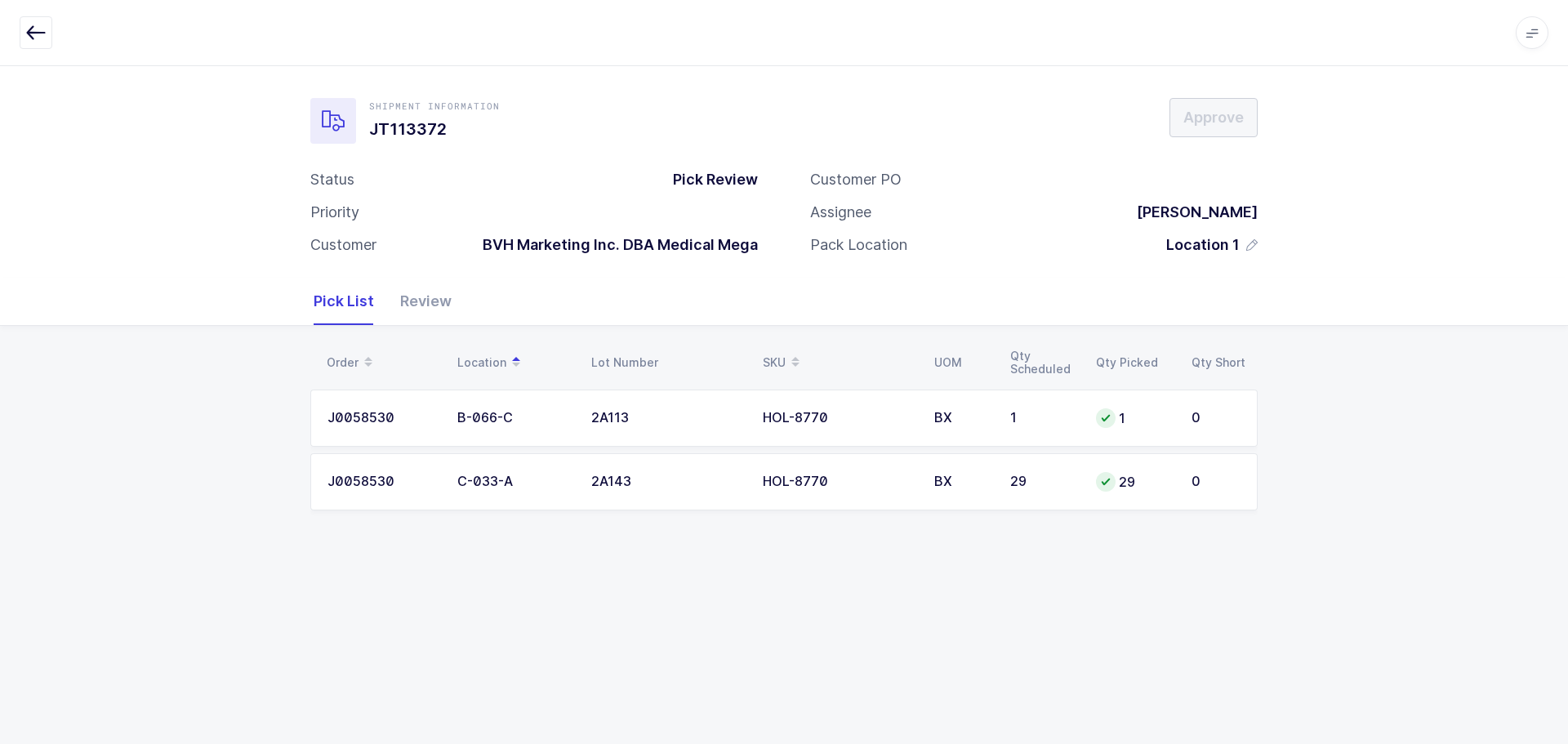
click at [426, 309] on div "Review" at bounding box center [419, 301] width 64 height 47
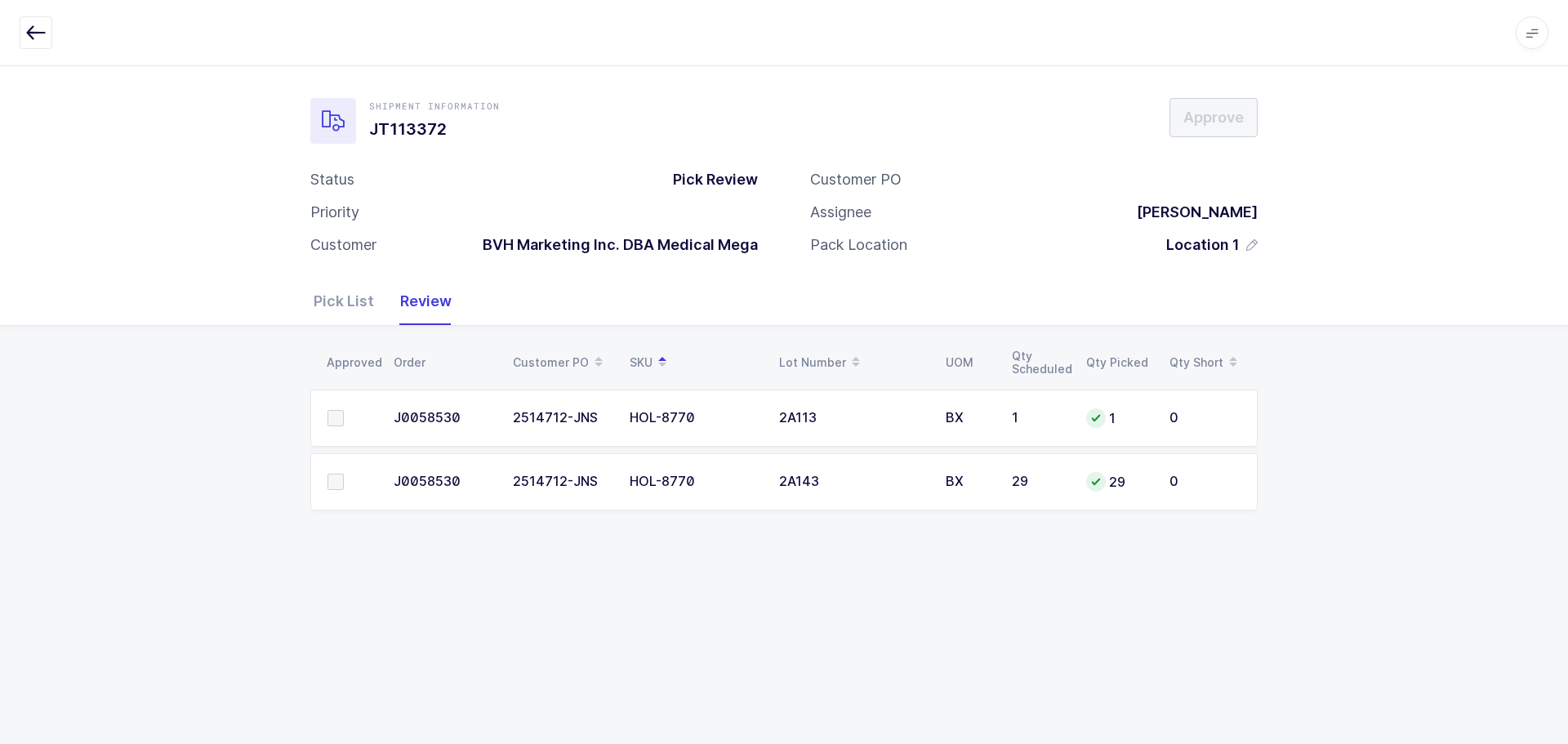
click at [339, 418] on span at bounding box center [335, 418] width 16 height 16
click at [344, 410] on input "checkbox" at bounding box center [344, 410] width 0 height 0
click at [340, 486] on span at bounding box center [335, 481] width 16 height 16
click at [344, 473] on input "checkbox" at bounding box center [344, 473] width 0 height 0
click at [1186, 131] on button "Approve" at bounding box center [1214, 118] width 89 height 40
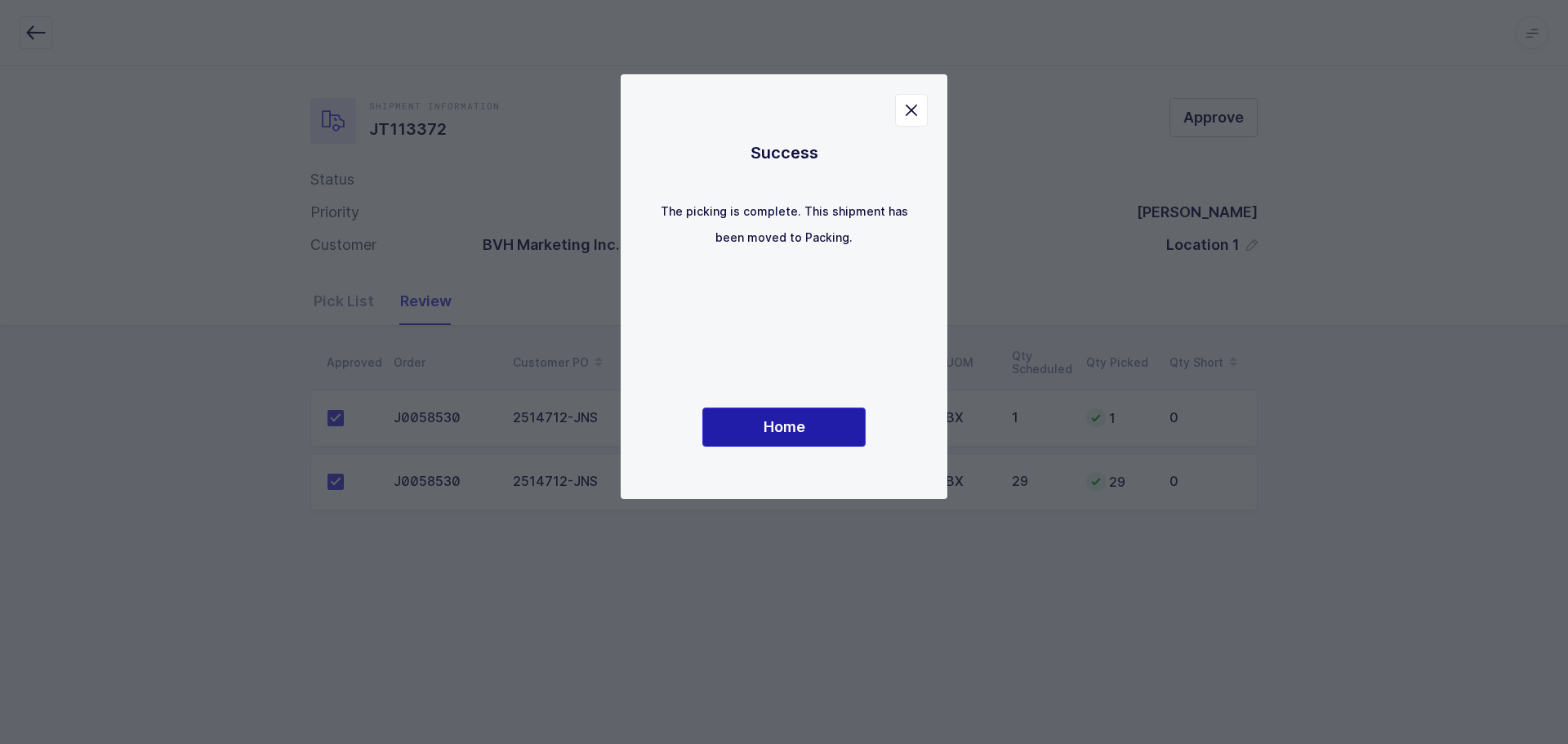
drag, startPoint x: 799, startPoint y: 422, endPoint x: 811, endPoint y: 416, distance: 13.4
click at [798, 423] on span "Home" at bounding box center [784, 427] width 41 height 21
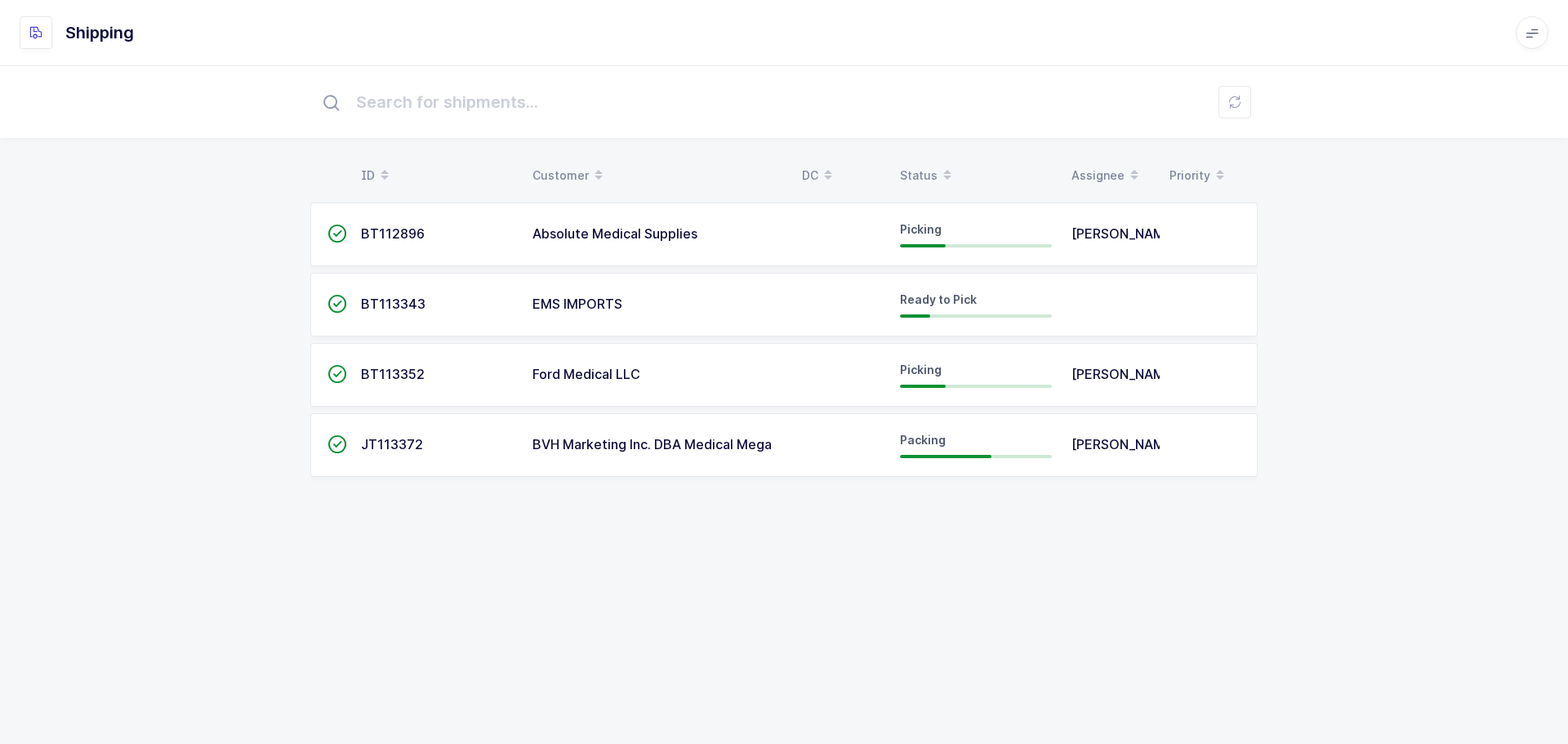
click at [924, 168] on div "Status" at bounding box center [976, 175] width 152 height 27
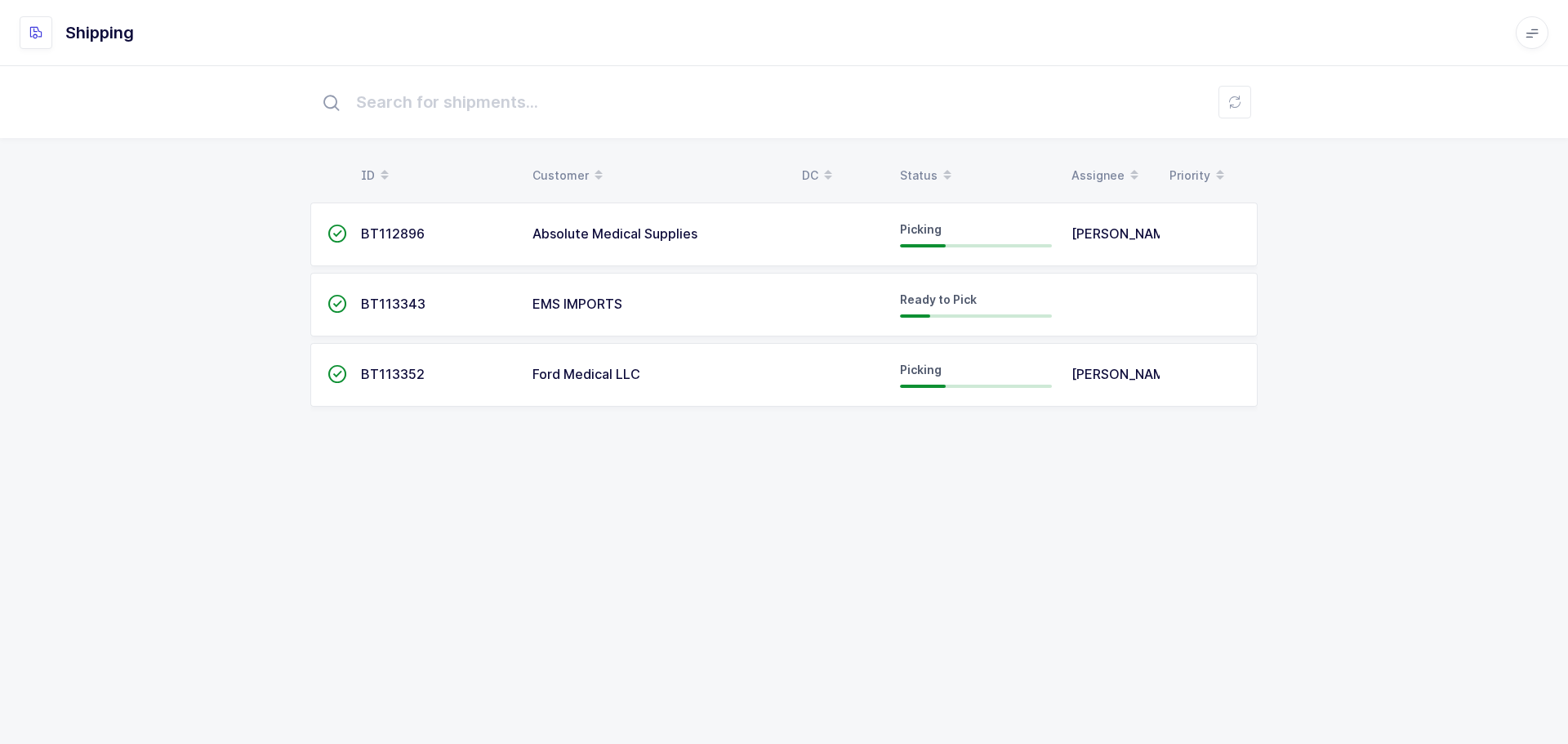
click at [920, 172] on div "Status" at bounding box center [976, 175] width 152 height 27
click at [927, 357] on td "Ready to Pick" at bounding box center [977, 375] width 172 height 64
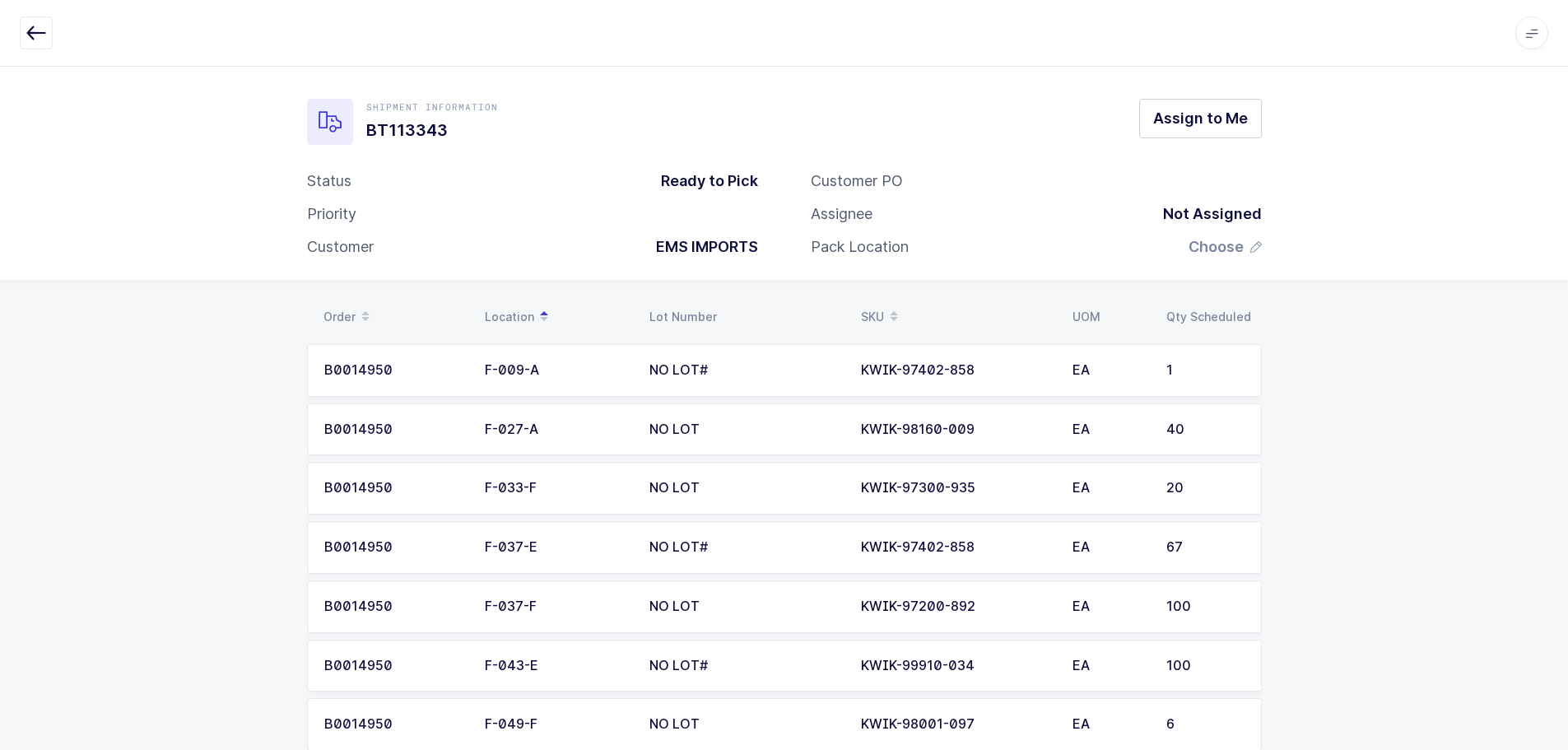
click at [38, 28] on icon "button" at bounding box center [36, 33] width 20 height 20
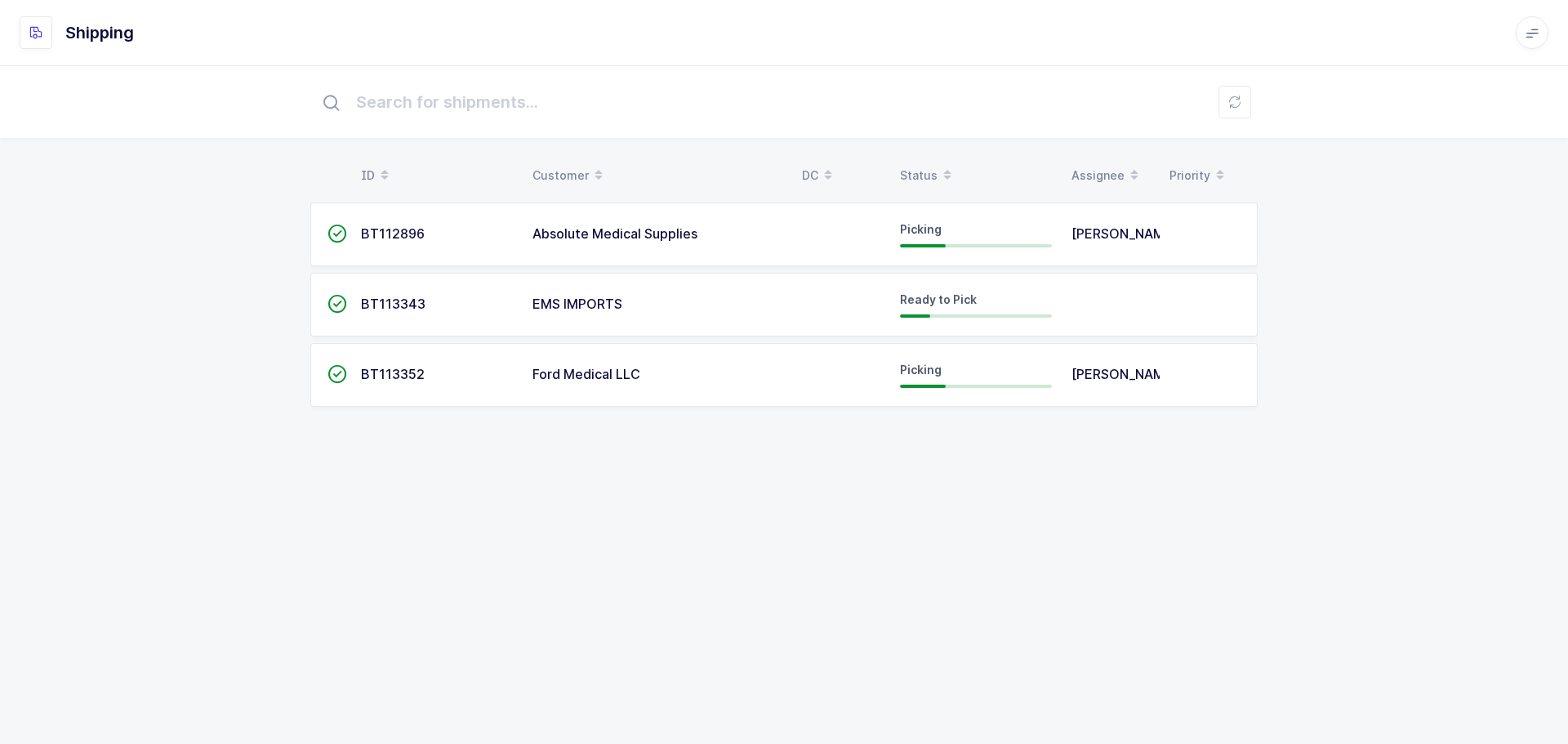
click at [902, 371] on span "Picking" at bounding box center [921, 369] width 41 height 14
click at [916, 238] on div "Picking" at bounding box center [976, 234] width 152 height 26
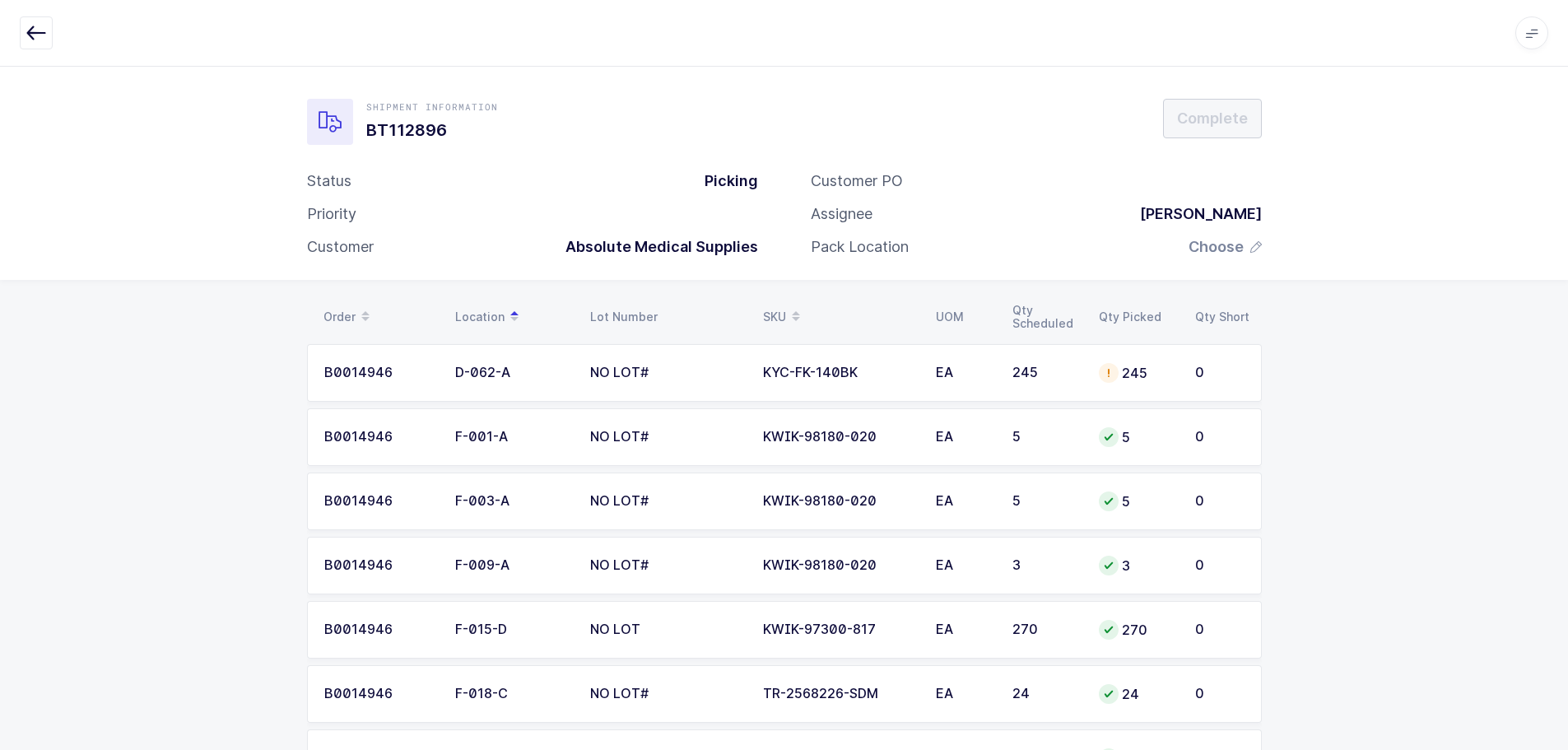
drag, startPoint x: 1209, startPoint y: 689, endPoint x: 261, endPoint y: 306, distance: 1022.4
copy div "Order Location Lot Number SKU UOM Qty Scheduled Qty Picked Qty Short B0014946 D…"
